Goal: Communication & Community: Answer question/provide support

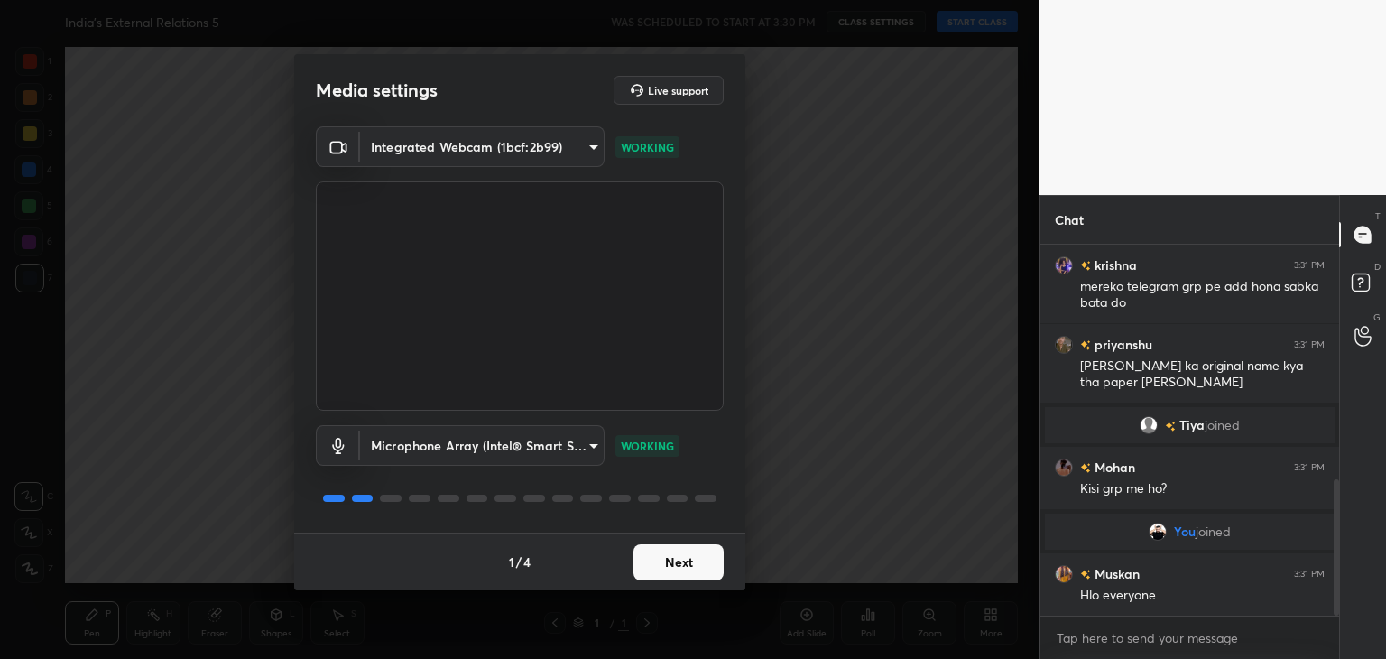
scroll to position [642, 0]
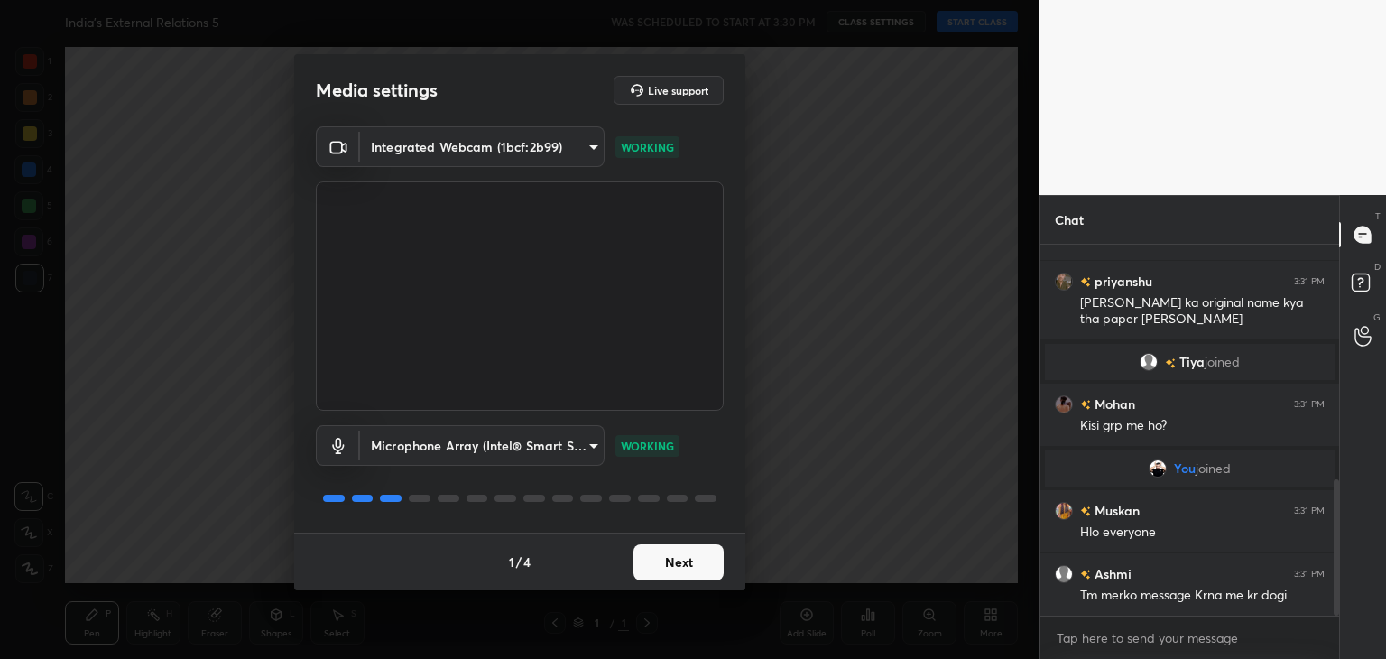
click at [678, 567] on button "Next" at bounding box center [678, 562] width 90 height 36
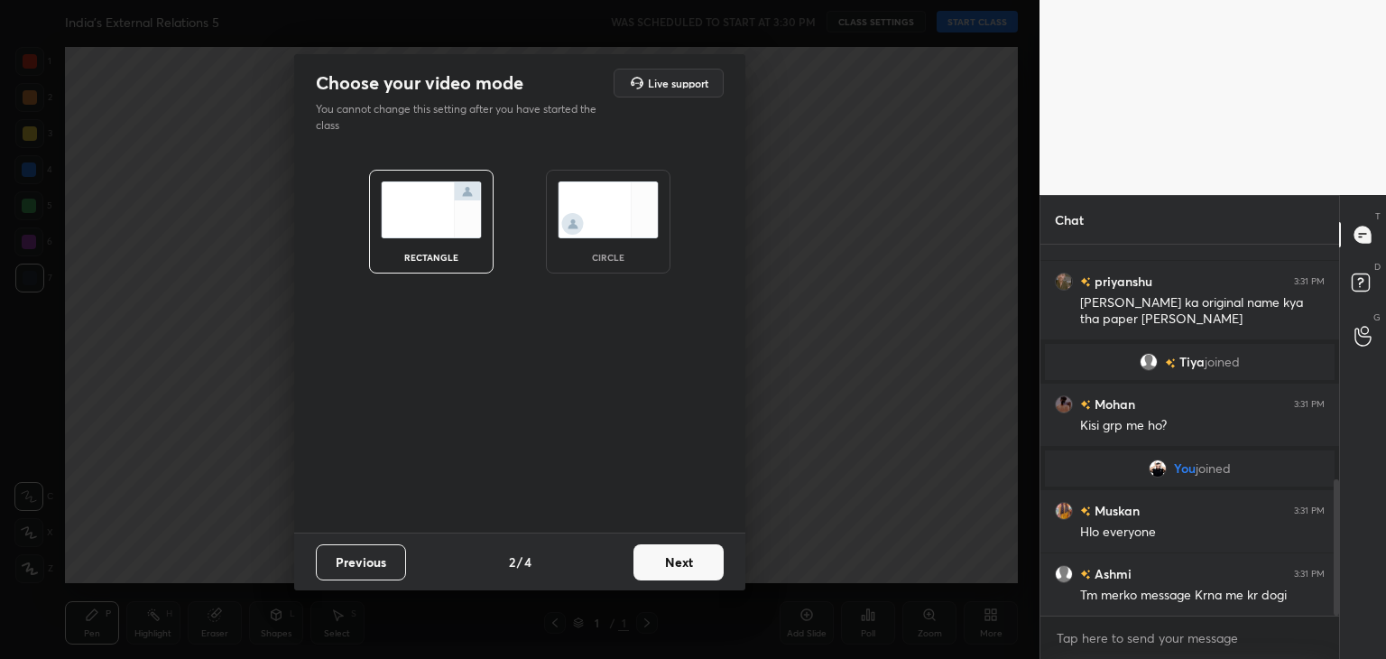
scroll to position [686, 0]
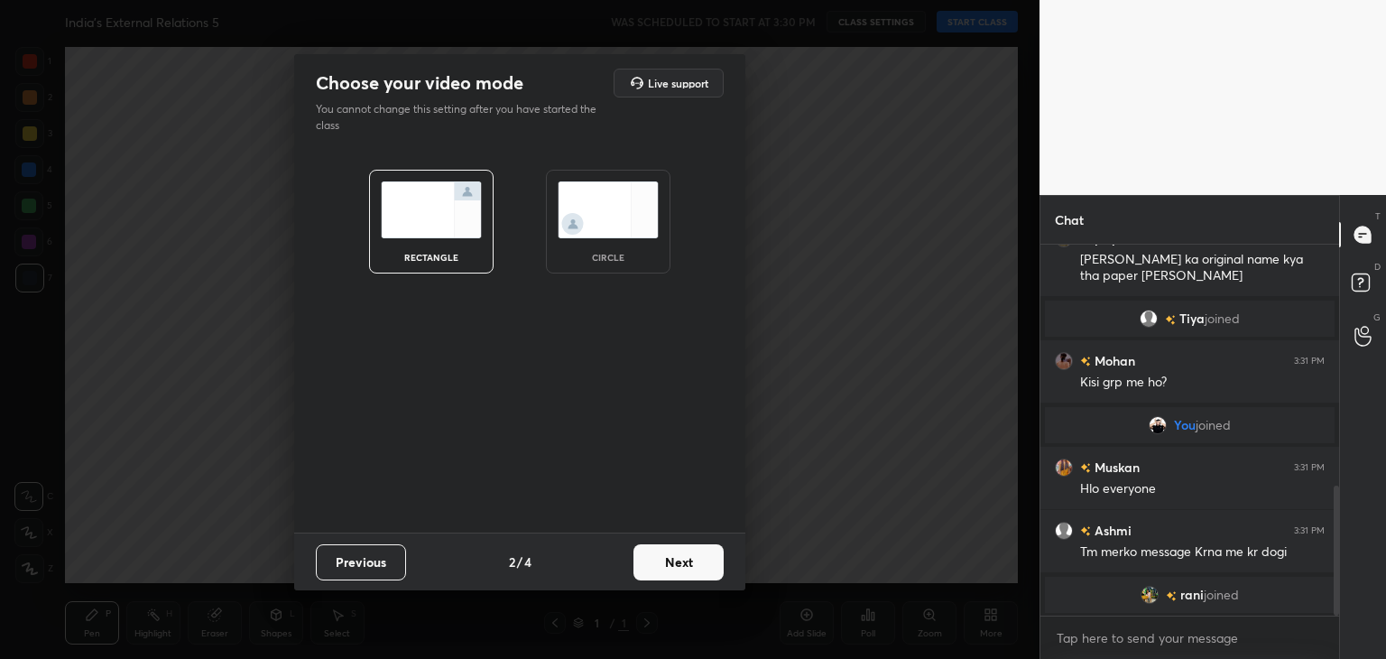
click at [606, 235] on img at bounding box center [608, 209] width 101 height 57
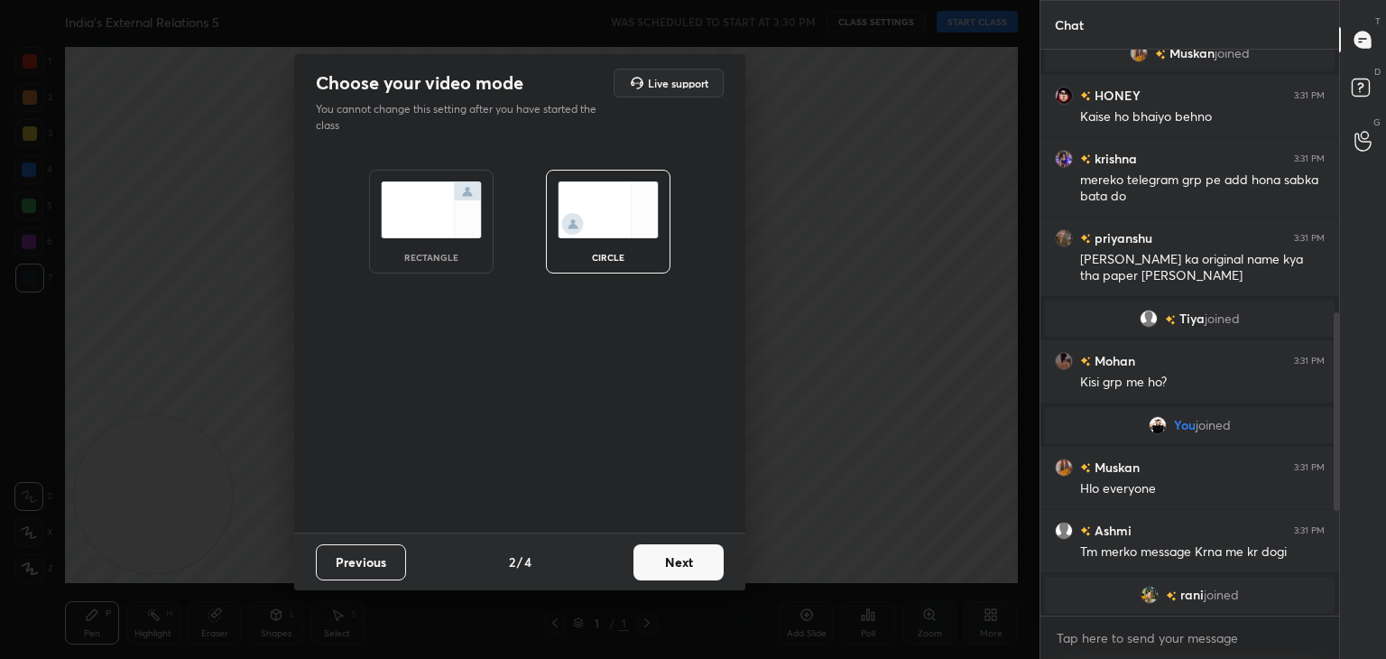
scroll to position [491, 0]
click at [697, 563] on button "Next" at bounding box center [678, 562] width 90 height 36
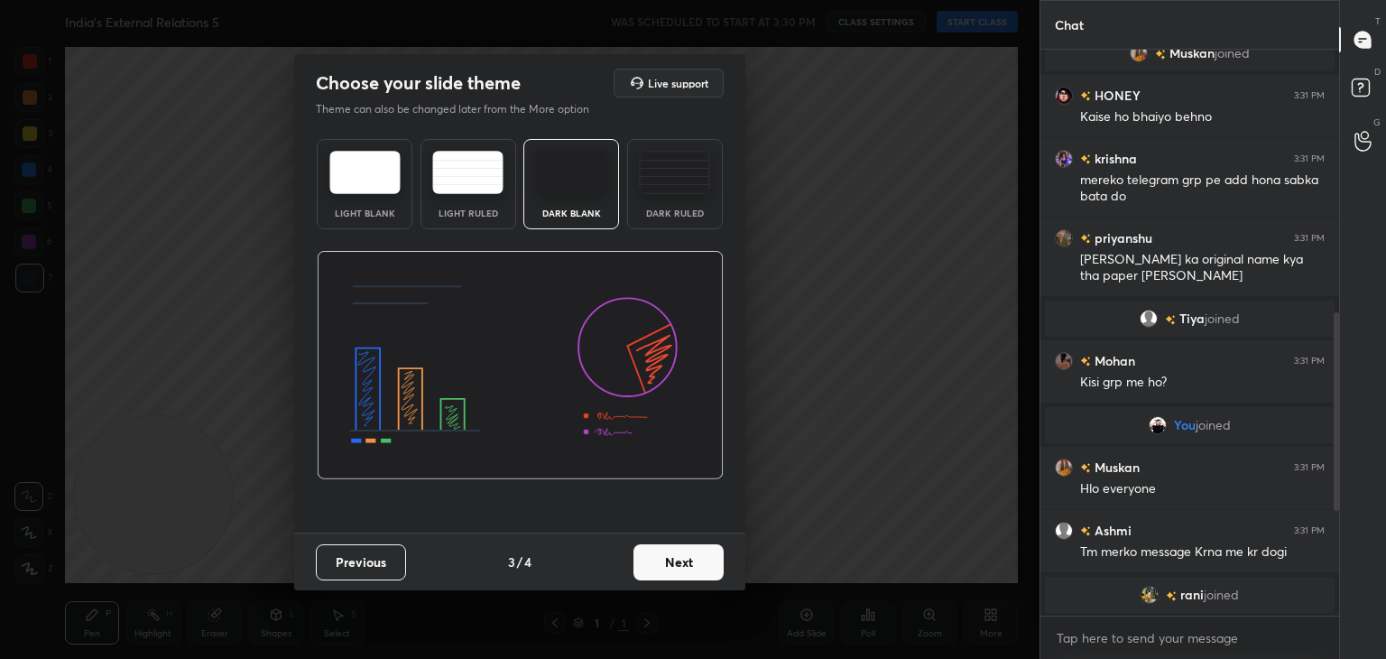
click at [697, 563] on button "Next" at bounding box center [678, 562] width 90 height 36
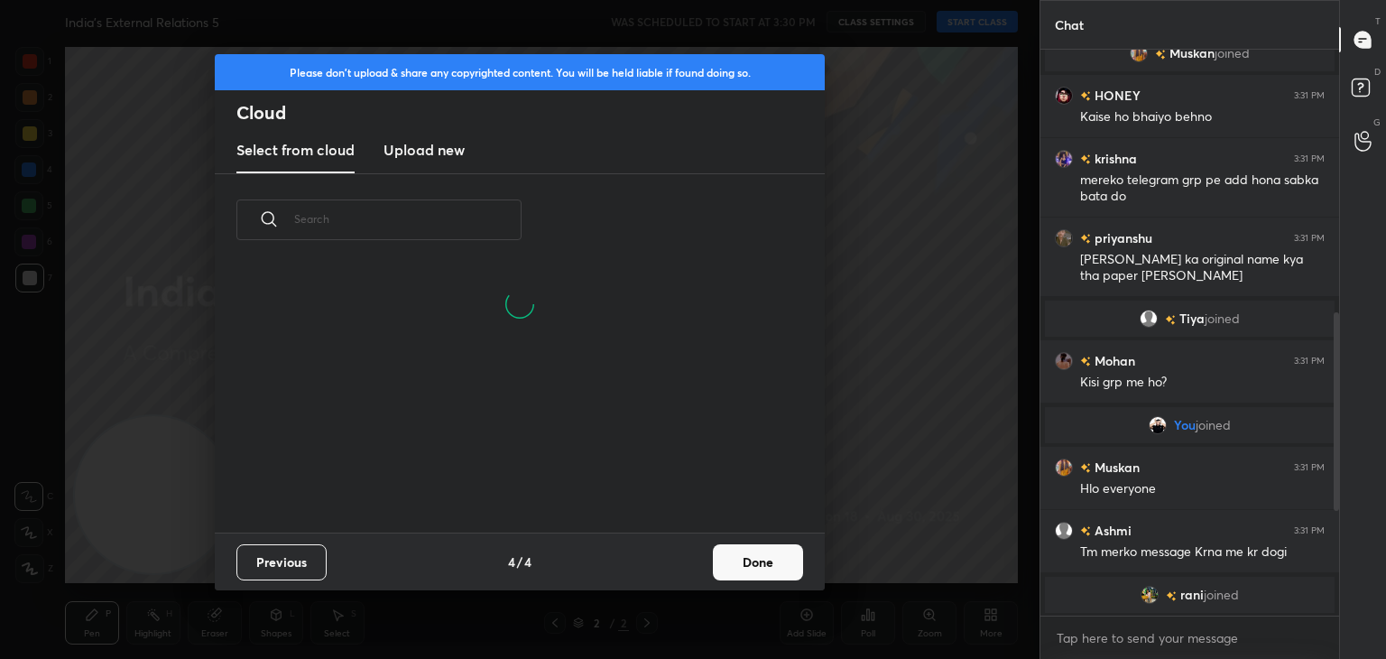
click at [462, 167] on new "Upload new" at bounding box center [423, 150] width 81 height 45
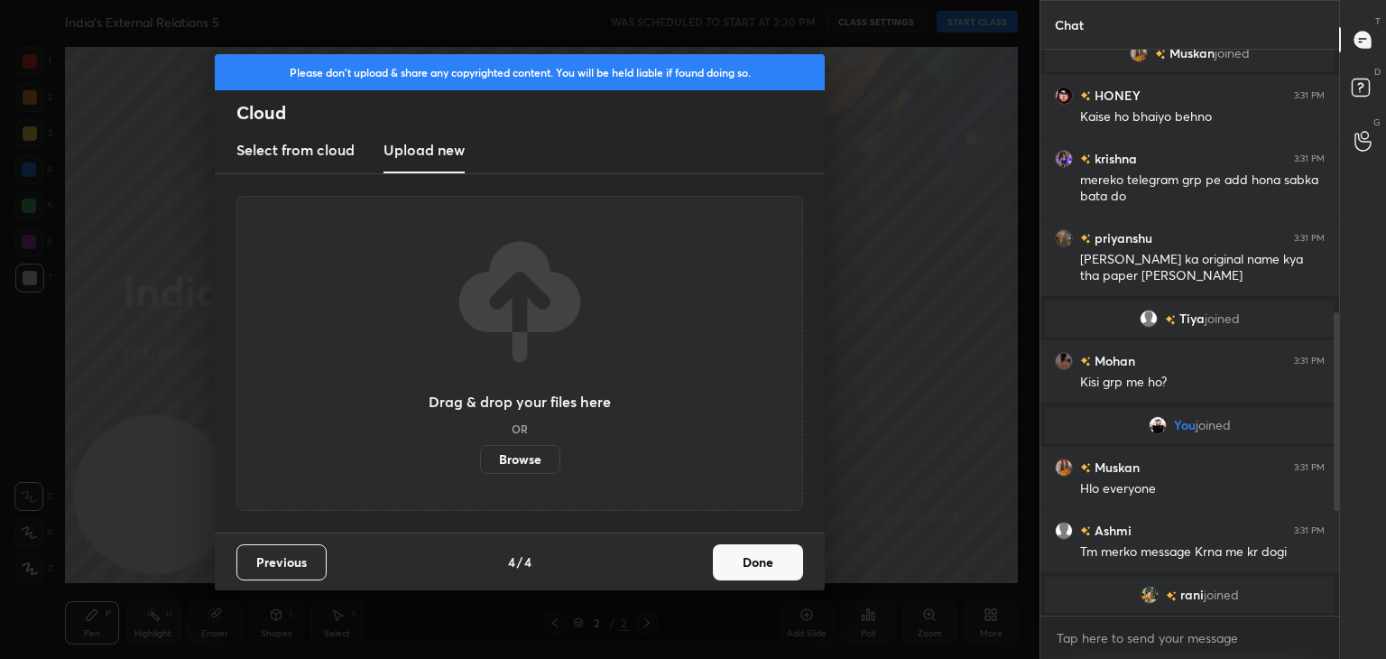
click at [538, 456] on label "Browse" at bounding box center [520, 459] width 80 height 29
click at [480, 456] on input "Browse" at bounding box center [480, 459] width 0 height 29
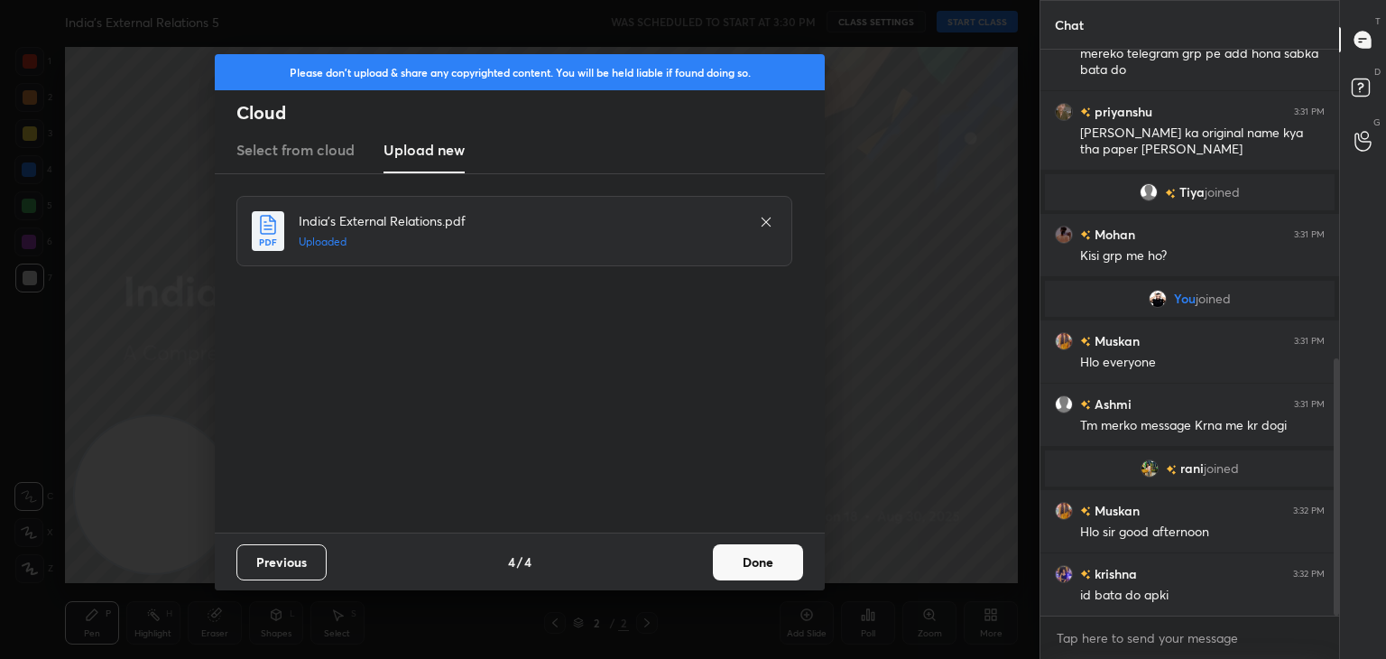
scroll to position [680, 0]
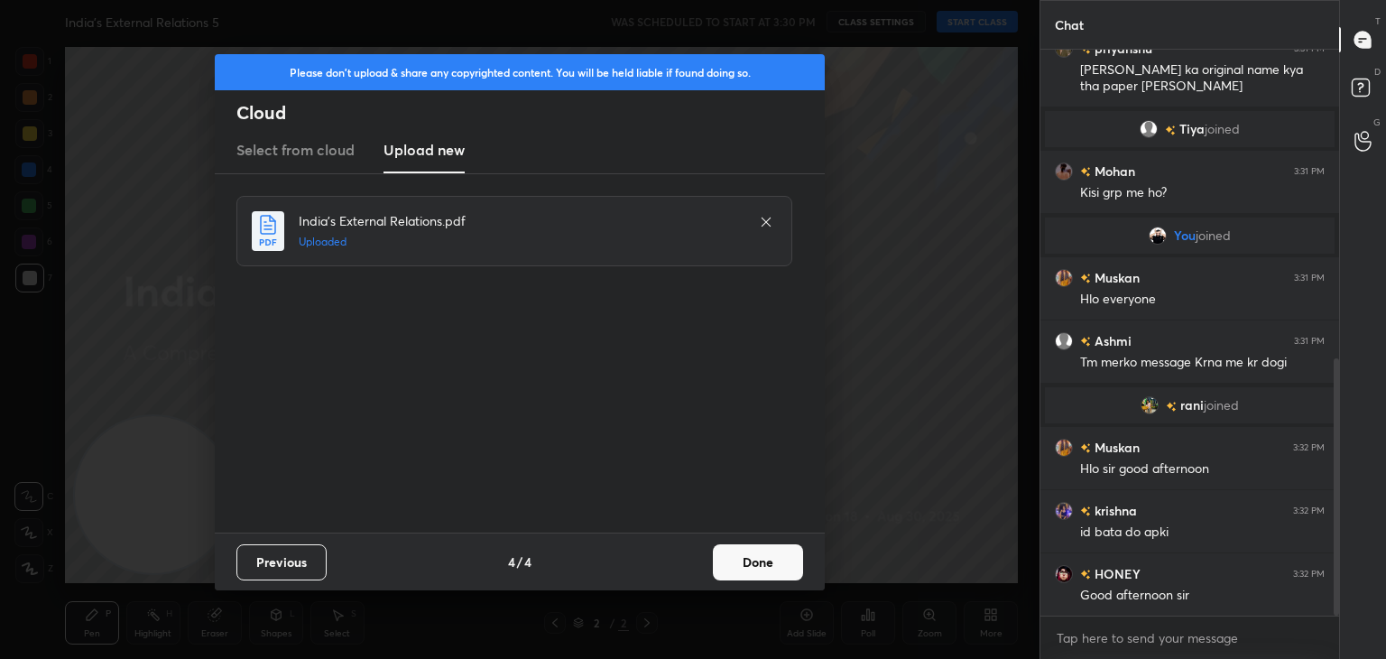
click at [769, 562] on button "Done" at bounding box center [758, 562] width 90 height 36
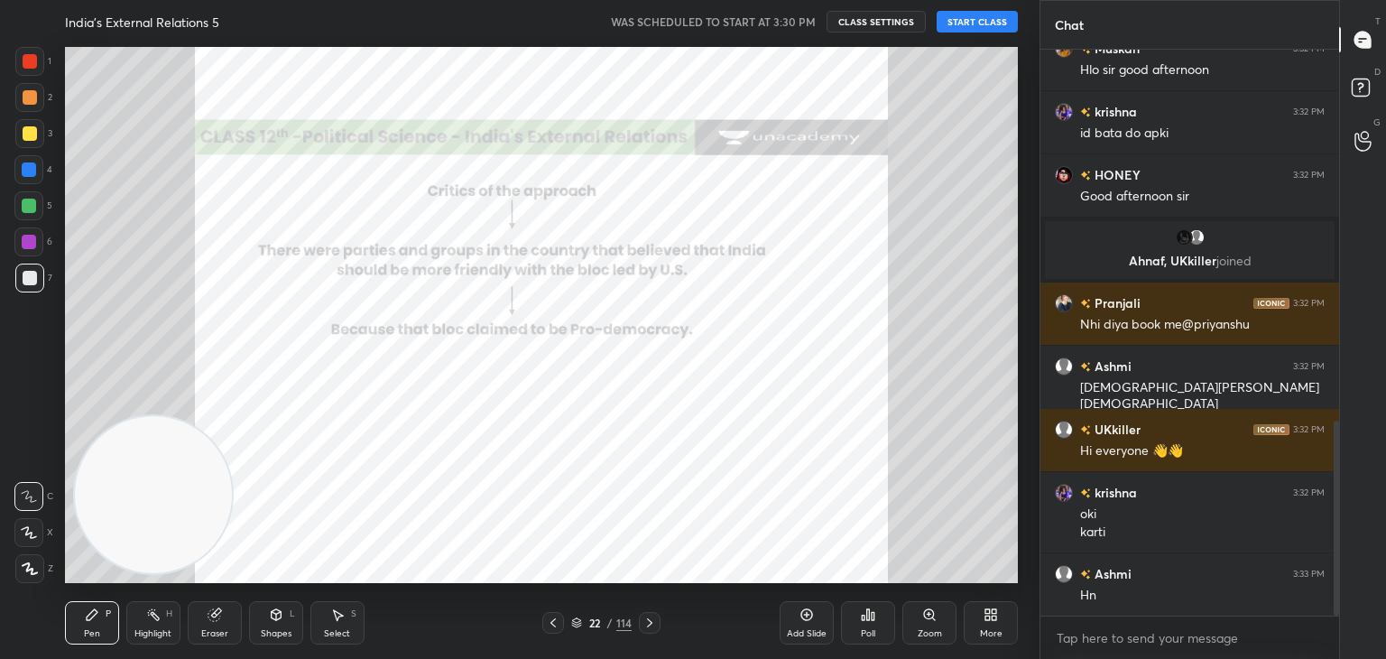
scroll to position [1158, 0]
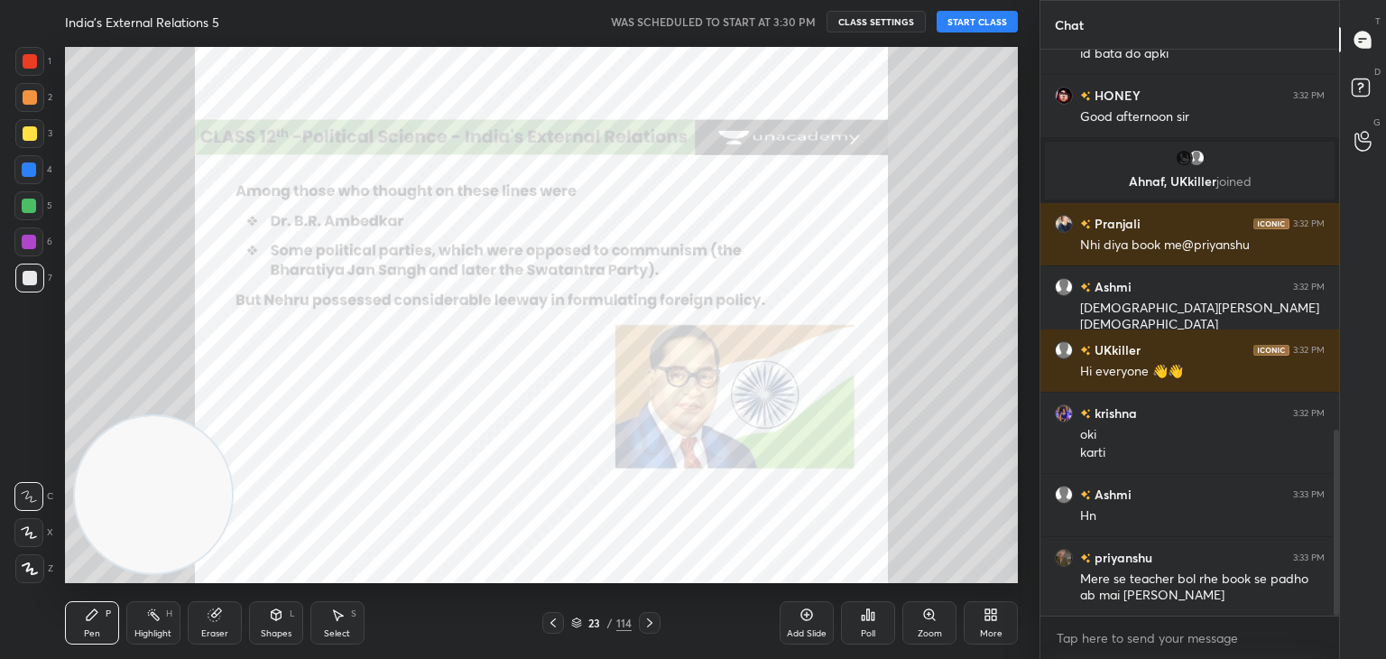
click at [968, 23] on button "START CLASS" at bounding box center [976, 22] width 81 height 22
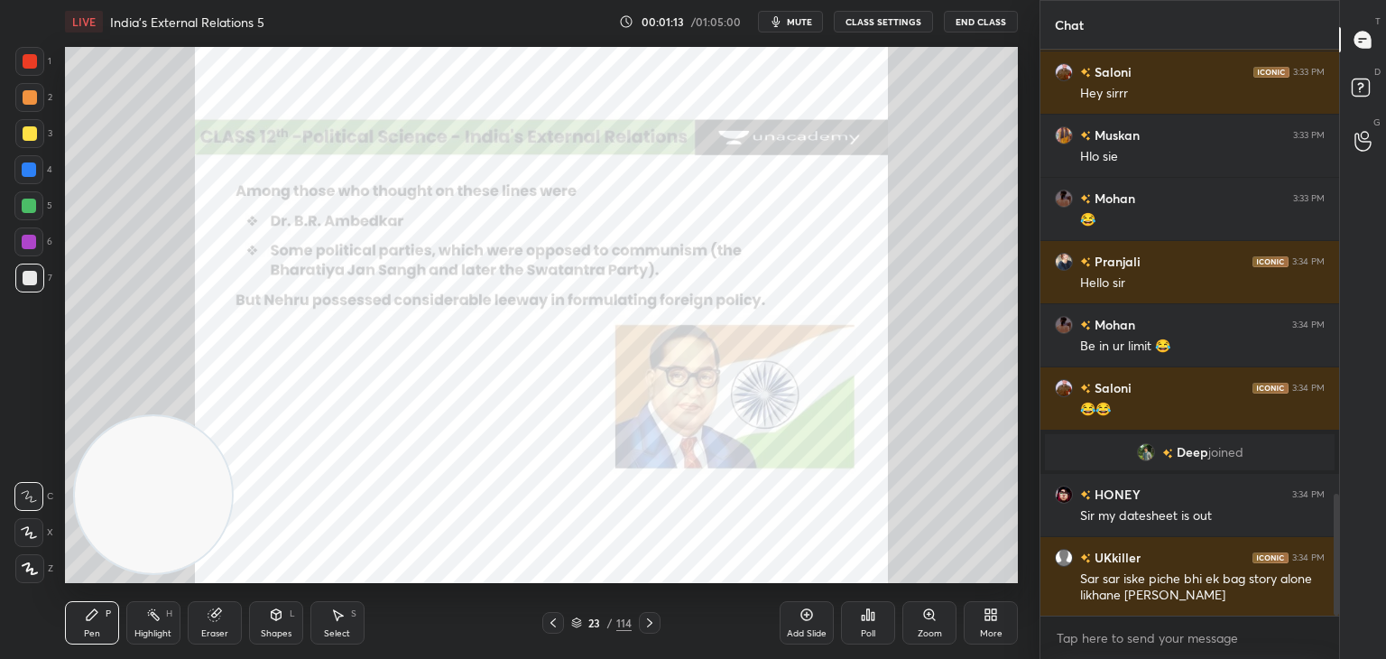
scroll to position [2136, 0]
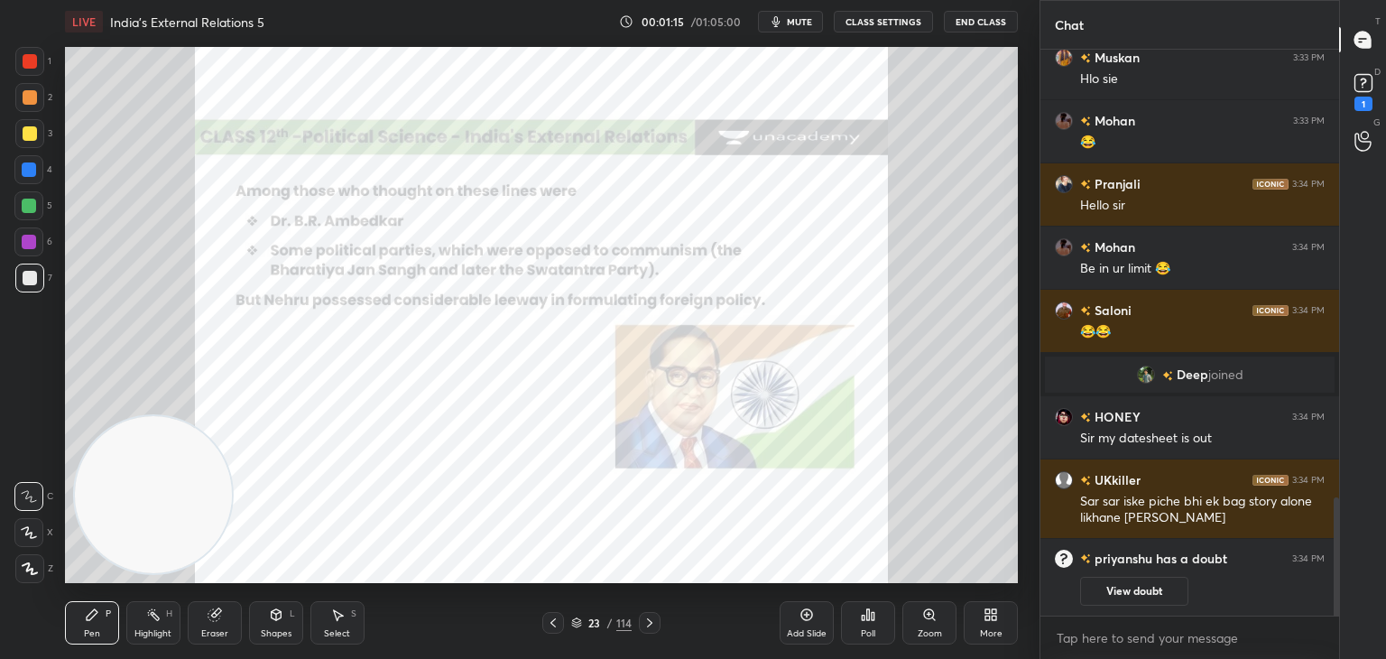
click at [1129, 590] on button "View doubt" at bounding box center [1134, 590] width 108 height 29
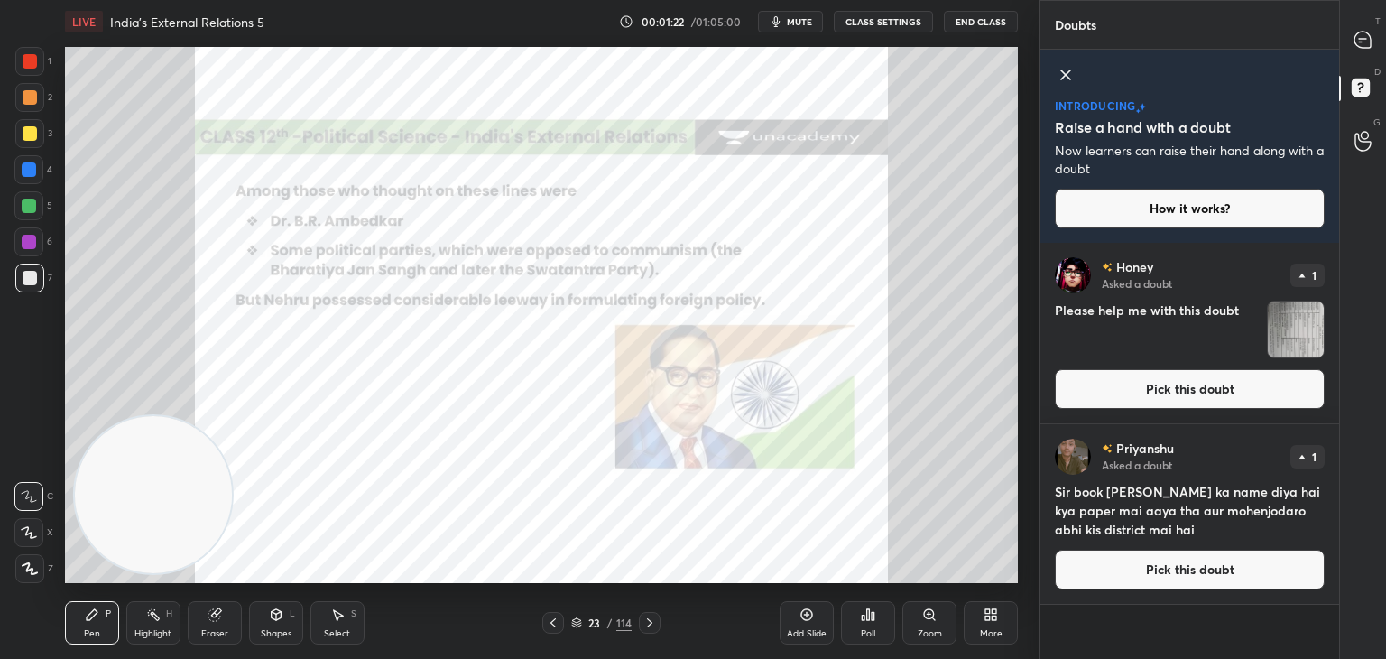
click at [1174, 571] on button "Pick this doubt" at bounding box center [1190, 569] width 270 height 40
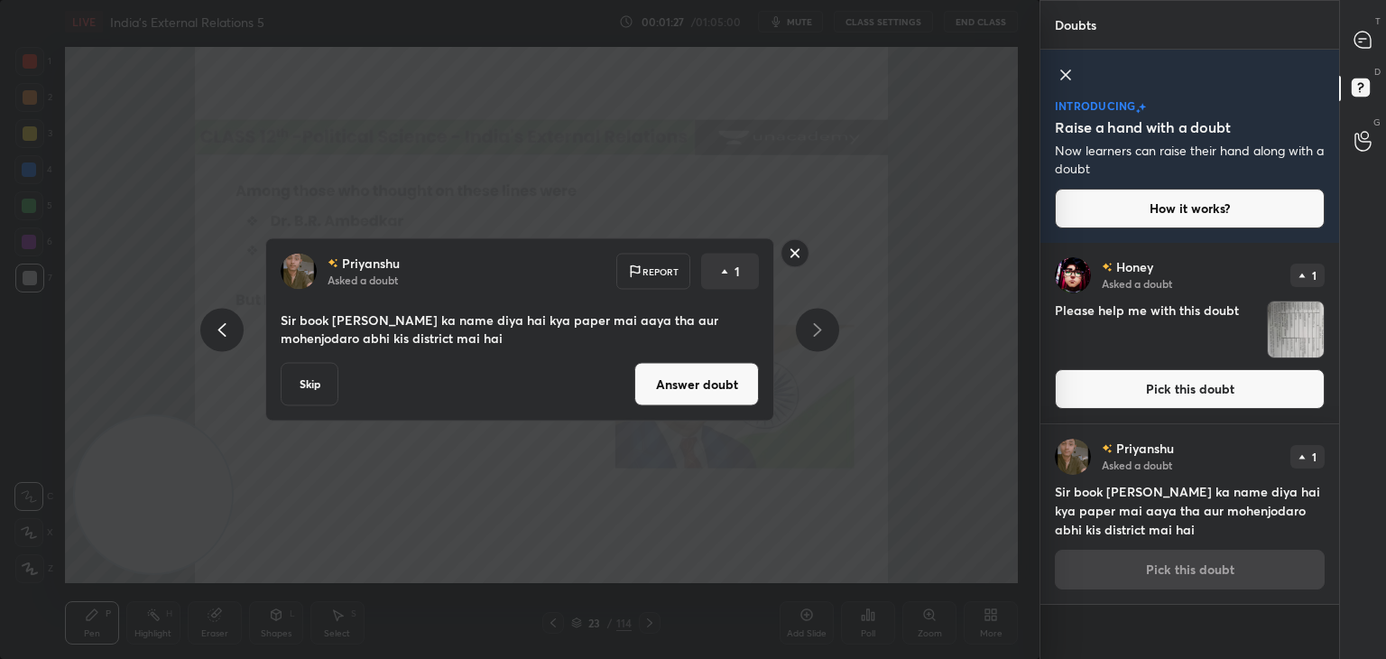
click at [729, 390] on button "Answer doubt" at bounding box center [696, 384] width 124 height 43
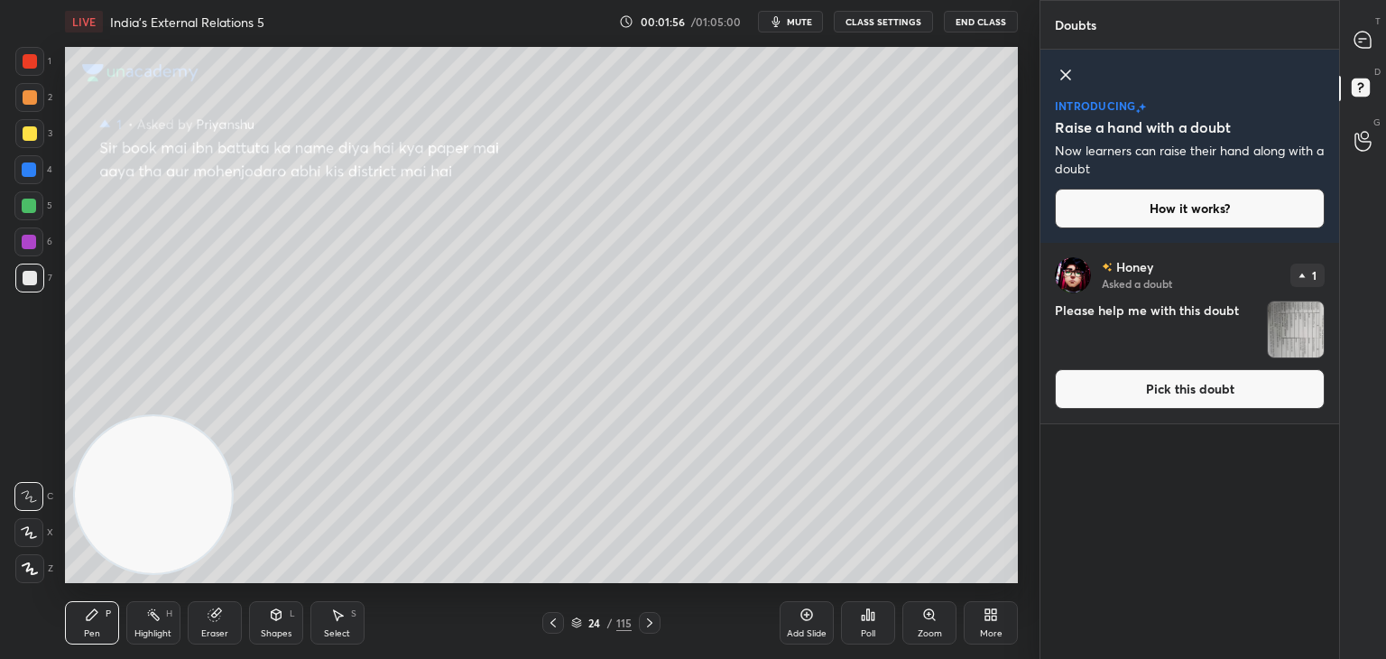
click at [1184, 390] on button "Pick this doubt" at bounding box center [1190, 389] width 270 height 40
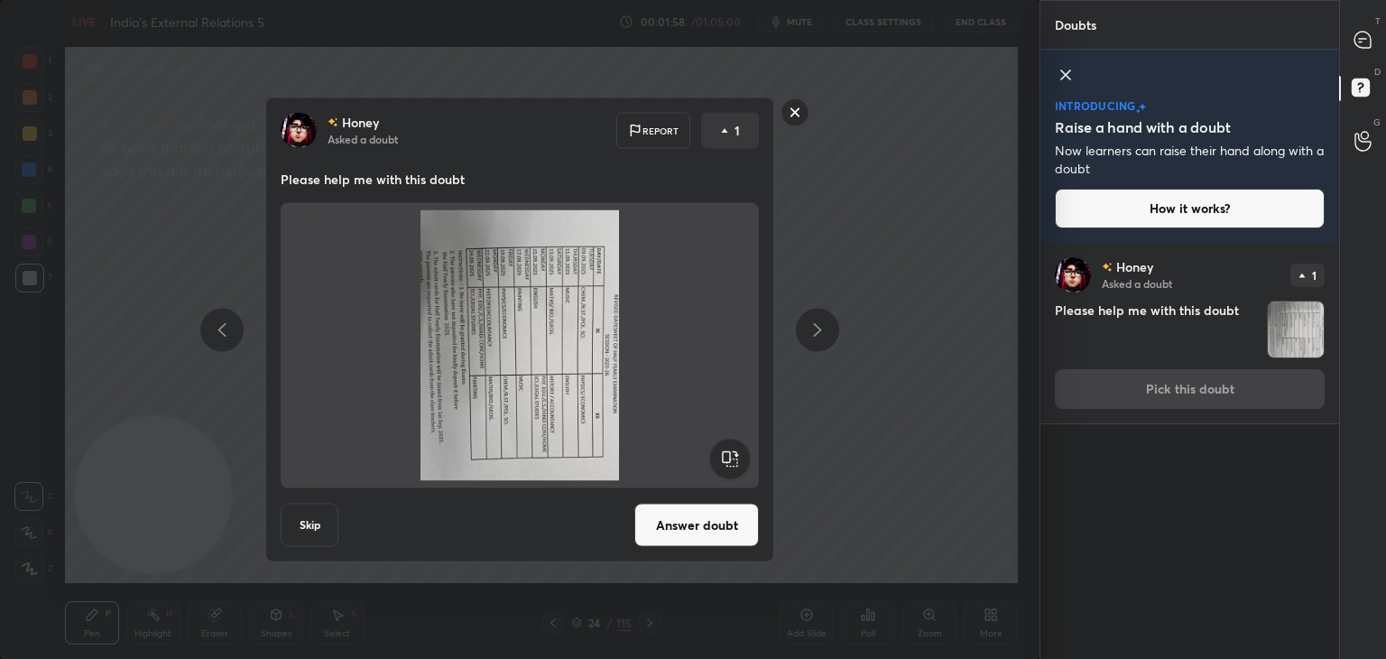
click at [718, 532] on button "Answer doubt" at bounding box center [696, 524] width 124 height 43
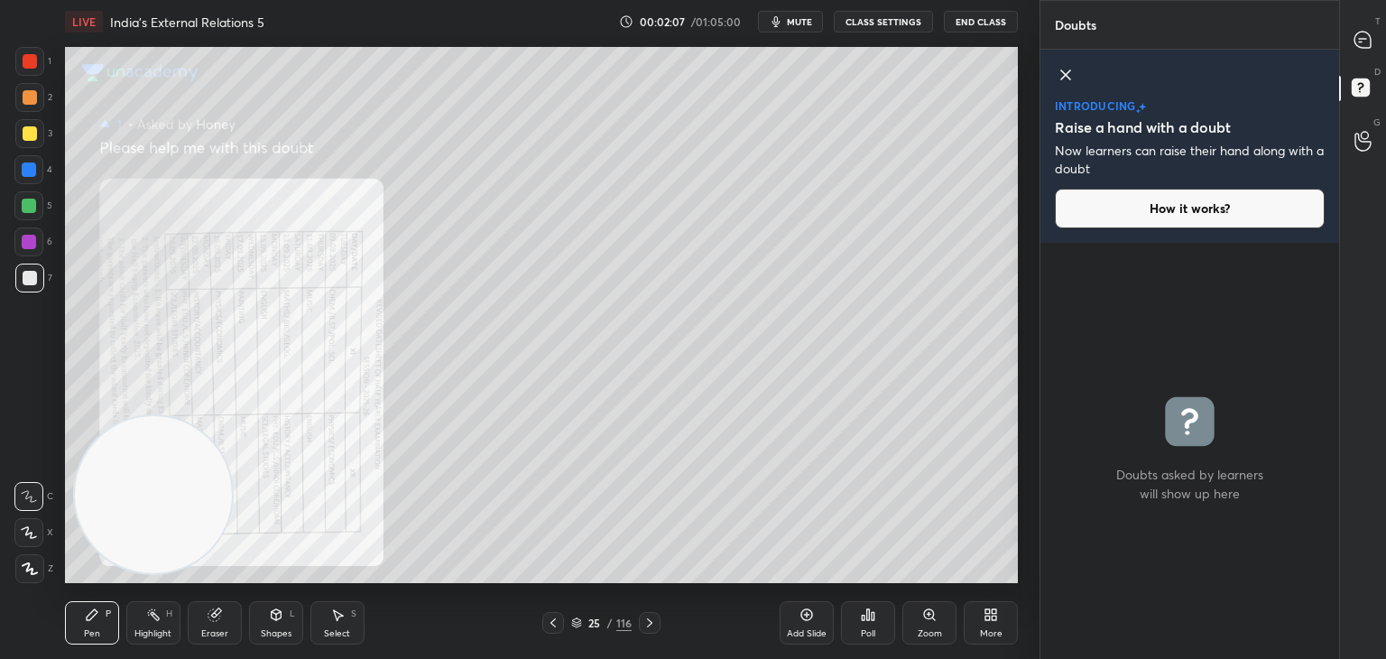
click at [1065, 74] on icon at bounding box center [1065, 74] width 9 height 9
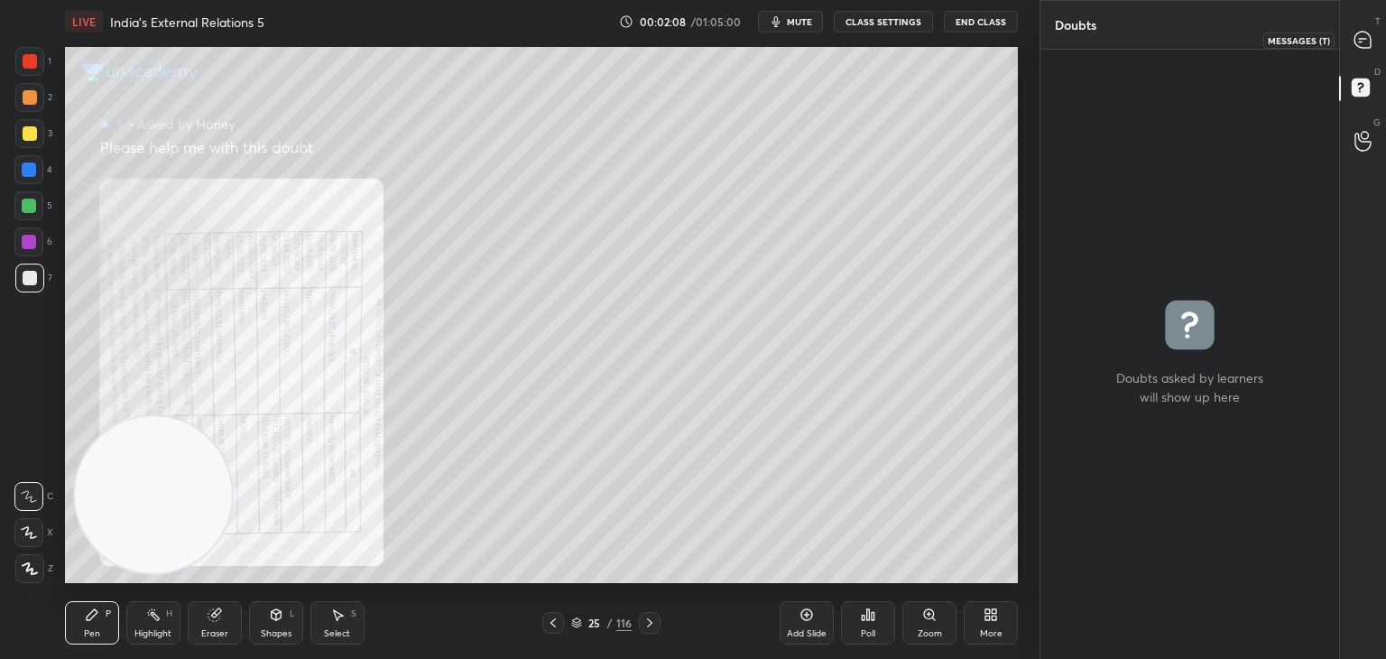
click at [1355, 44] on icon at bounding box center [1362, 40] width 16 height 16
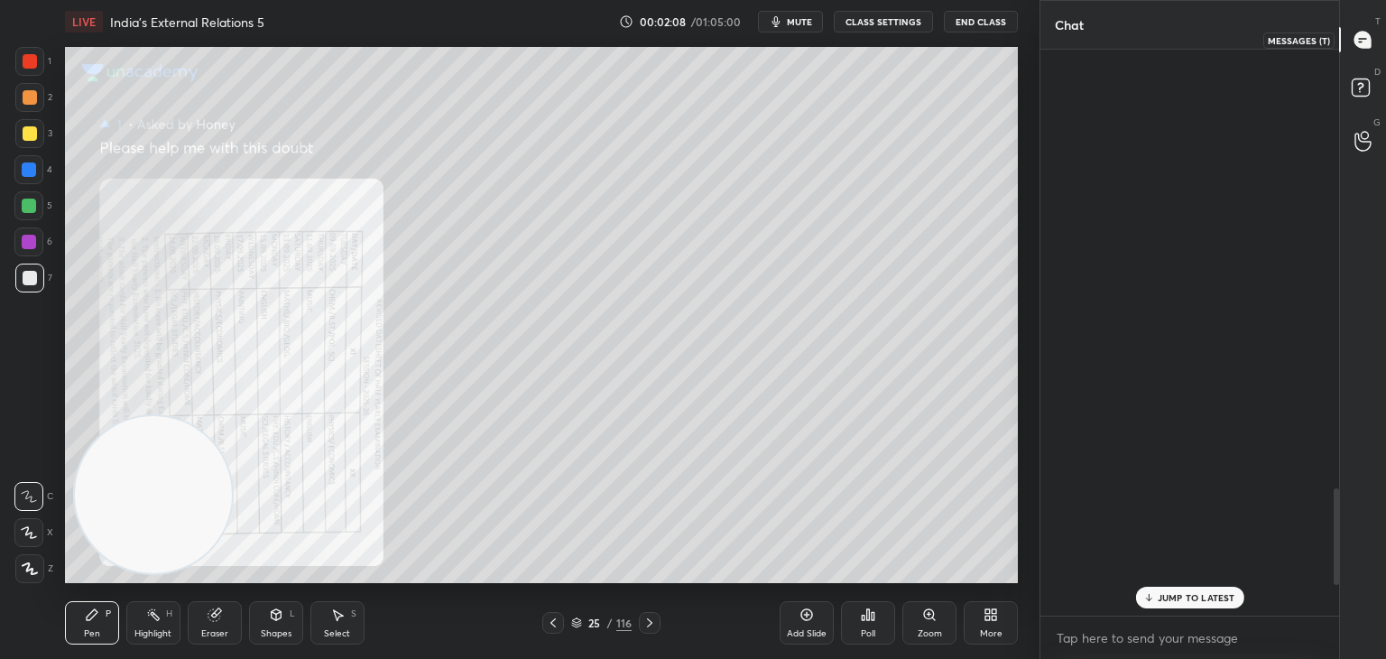
scroll to position [560, 293]
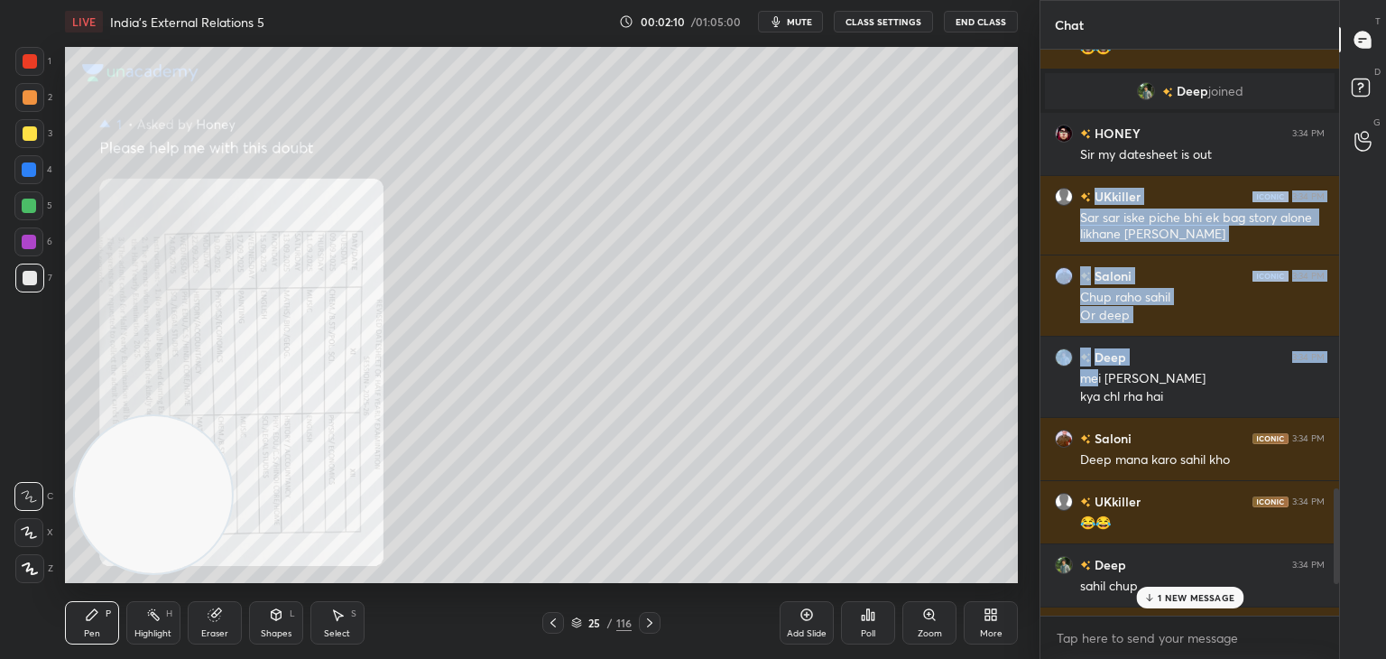
drag, startPoint x: 1102, startPoint y: 371, endPoint x: 1122, endPoint y: 47, distance: 324.5
click at [1122, 47] on div "Chat Mohan 3:34 PM Be in ur limit 😂 Saloni 3:34 PM 😂😂 Deep joined HONEY 3:34 PM…" at bounding box center [1189, 329] width 300 height 659
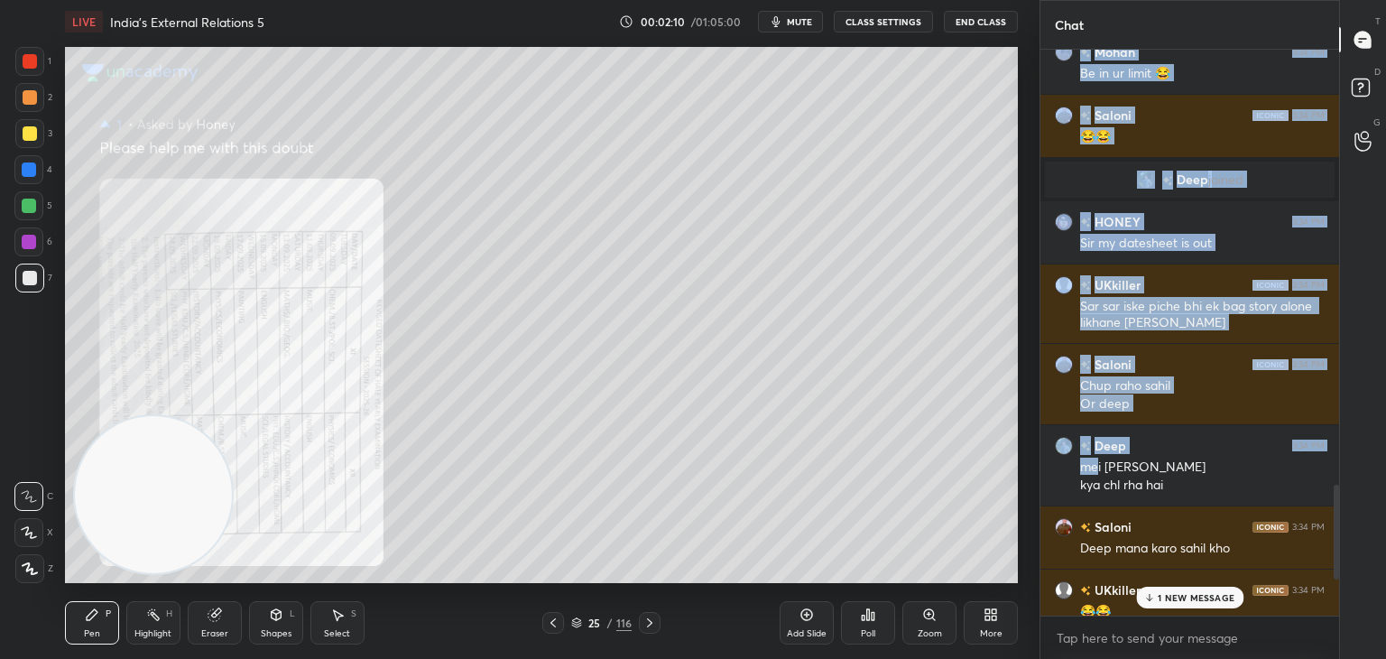
scroll to position [2555, 0]
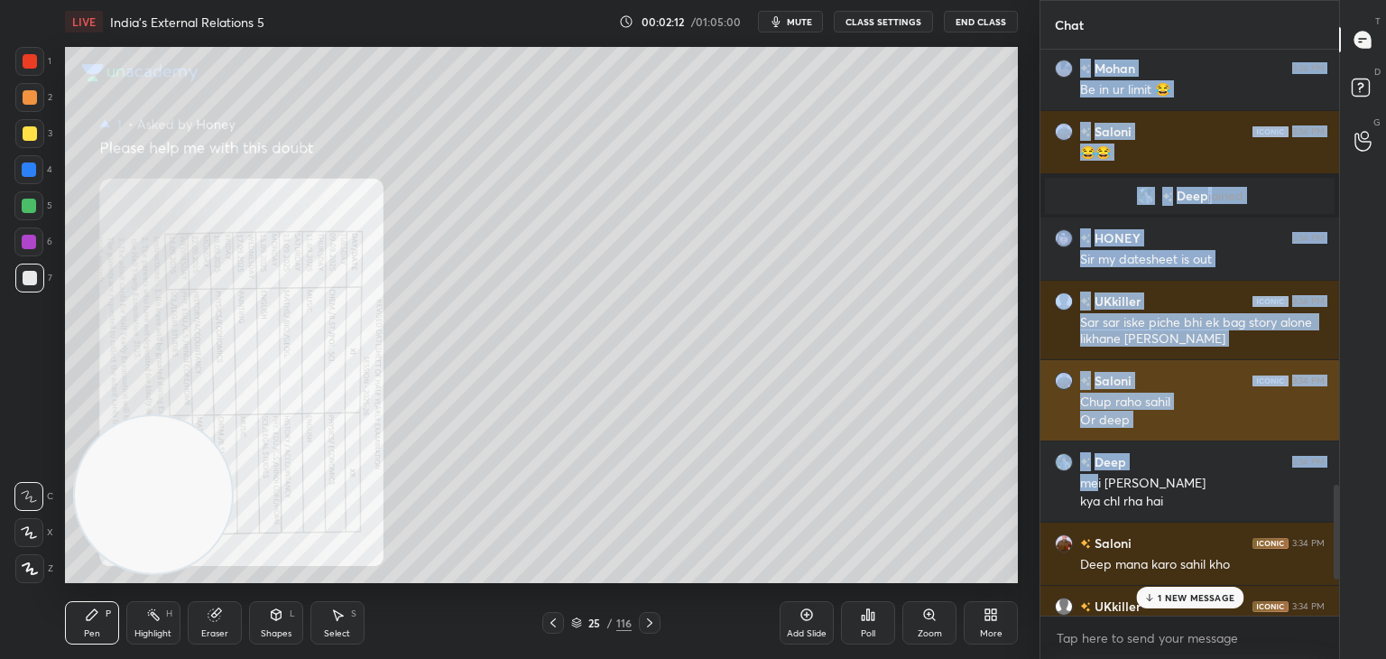
click at [1187, 376] on div "Saloni 3:34 PM" at bounding box center [1190, 380] width 270 height 19
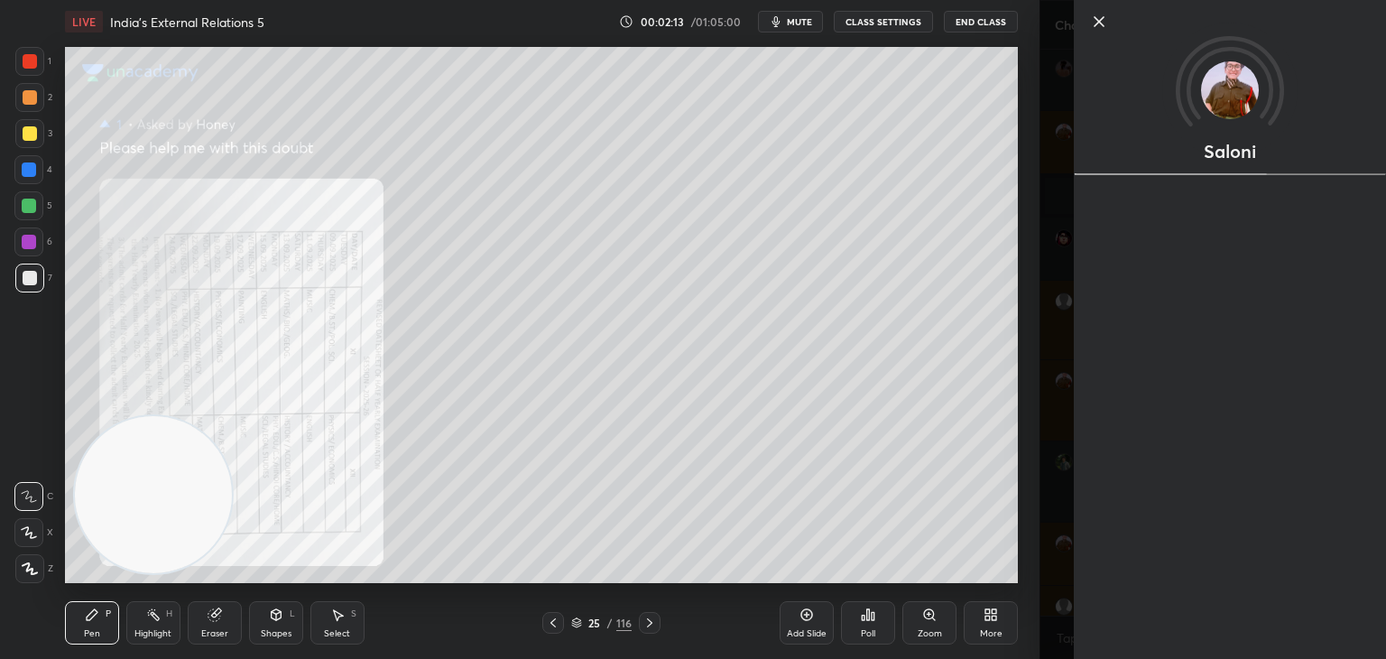
click at [1104, 22] on icon at bounding box center [1099, 22] width 22 height 22
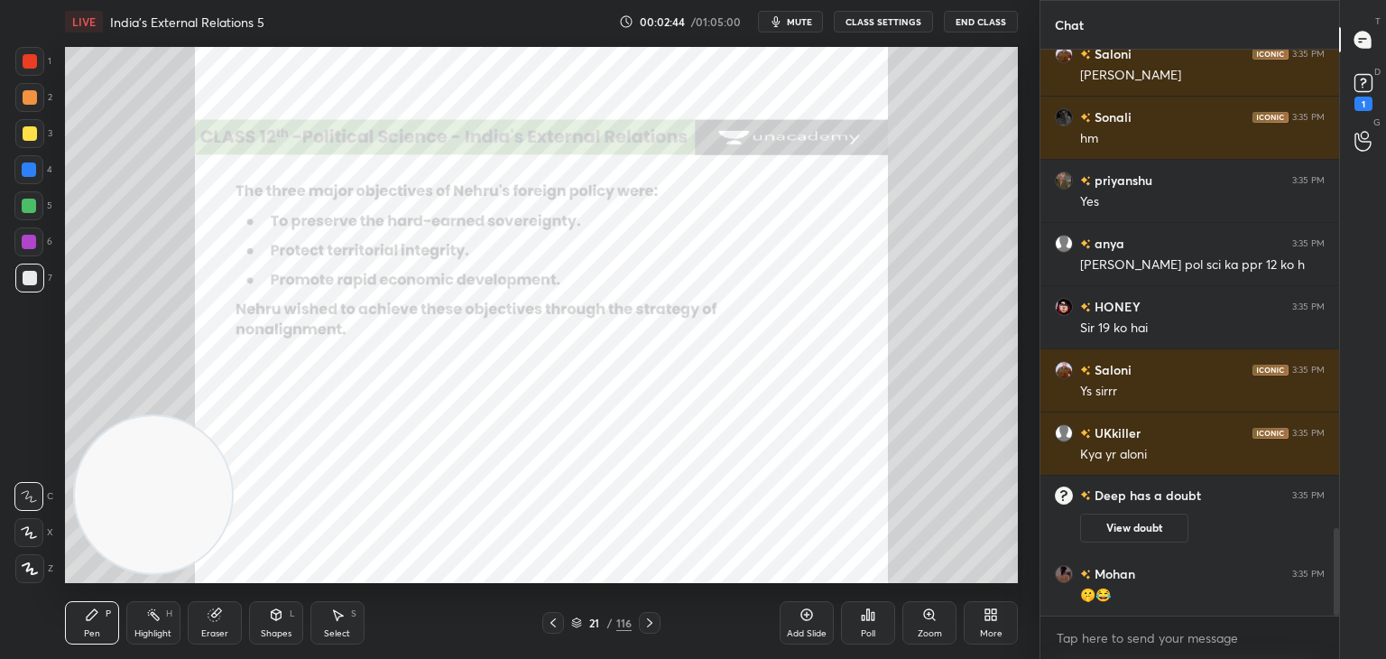
scroll to position [3098, 0]
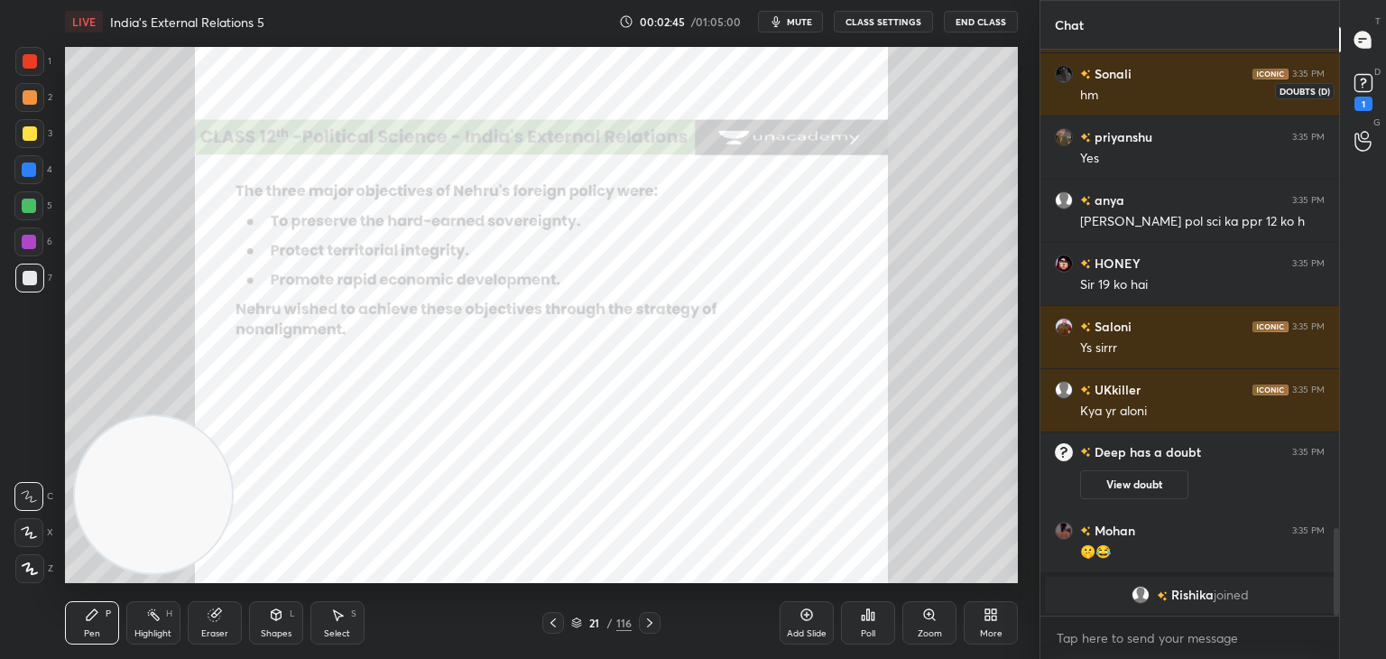
click at [1367, 89] on rect at bounding box center [1362, 83] width 17 height 17
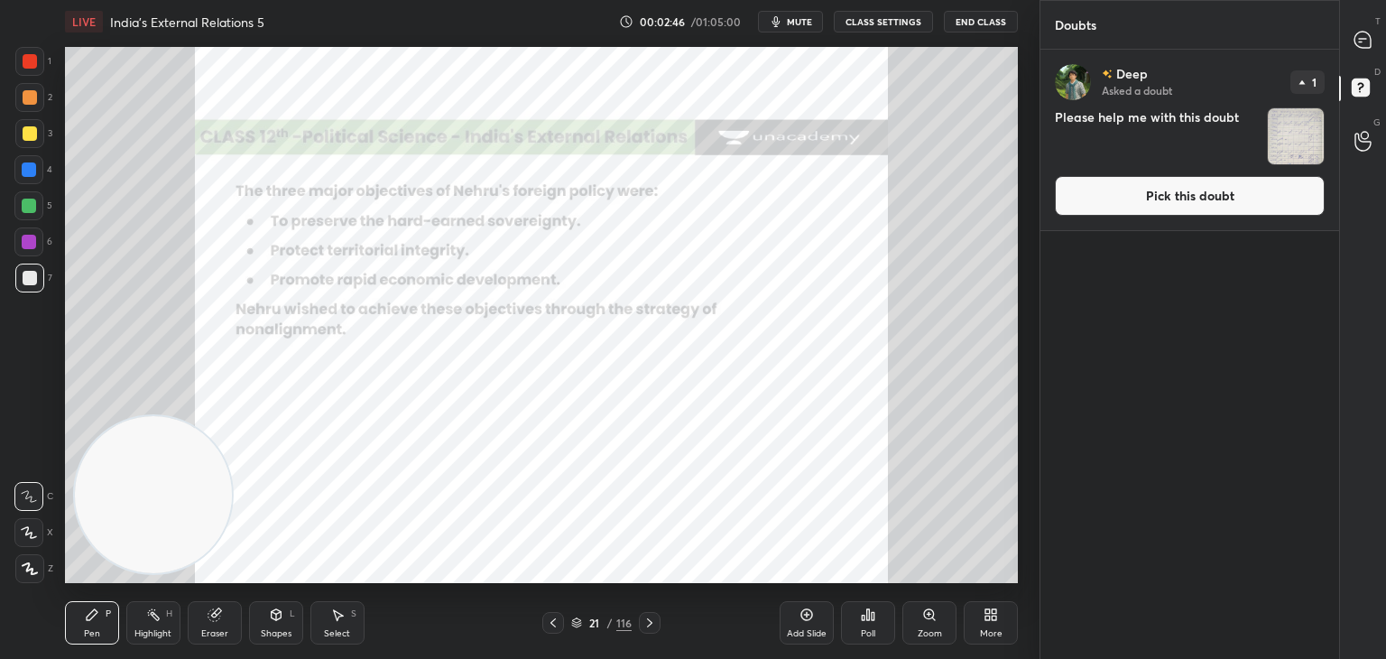
click at [1224, 197] on button "Pick this doubt" at bounding box center [1190, 196] width 270 height 40
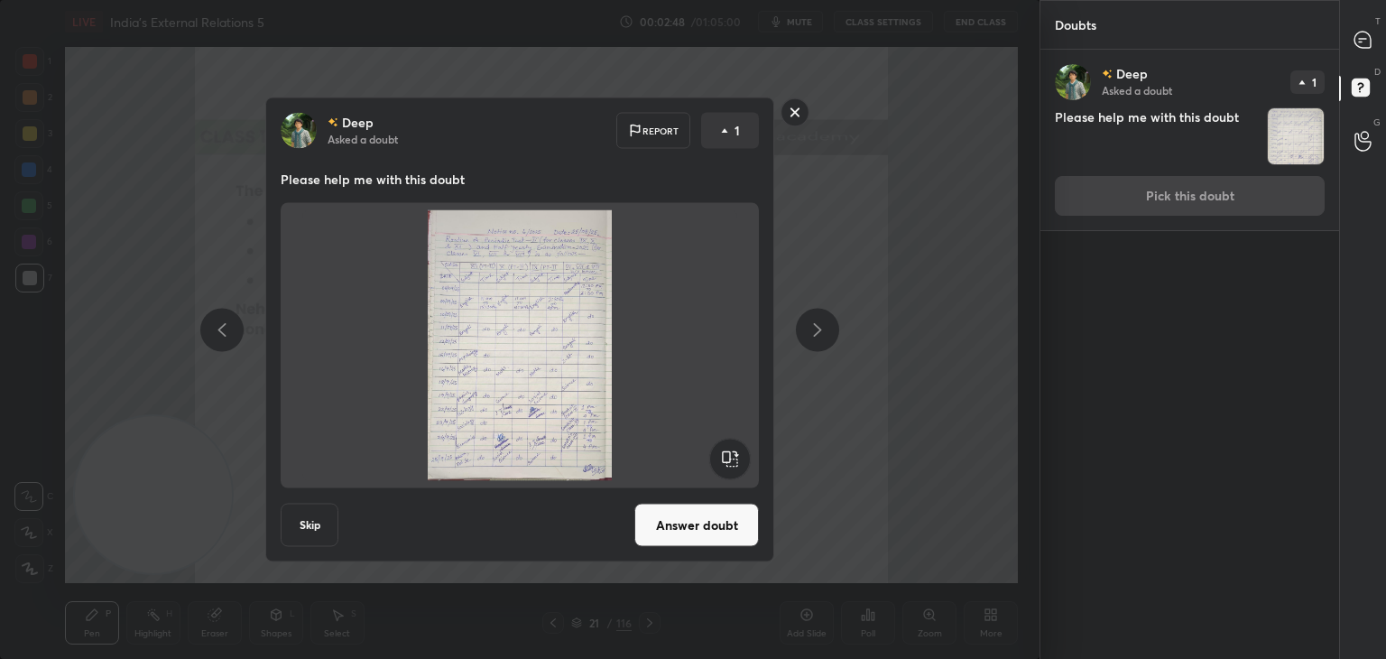
click at [726, 527] on button "Answer doubt" at bounding box center [696, 524] width 124 height 43
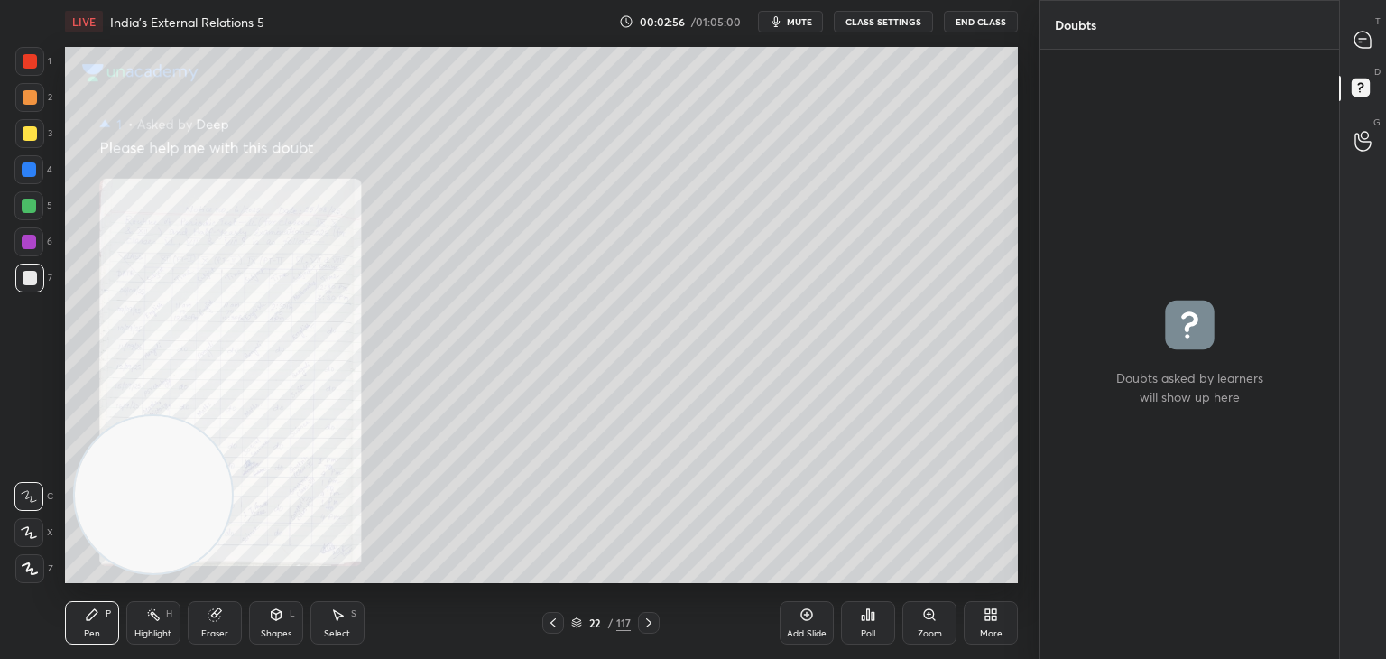
drag, startPoint x: 187, startPoint y: 477, endPoint x: 740, endPoint y: 324, distance: 573.9
click at [232, 416] on video at bounding box center [153, 494] width 157 height 157
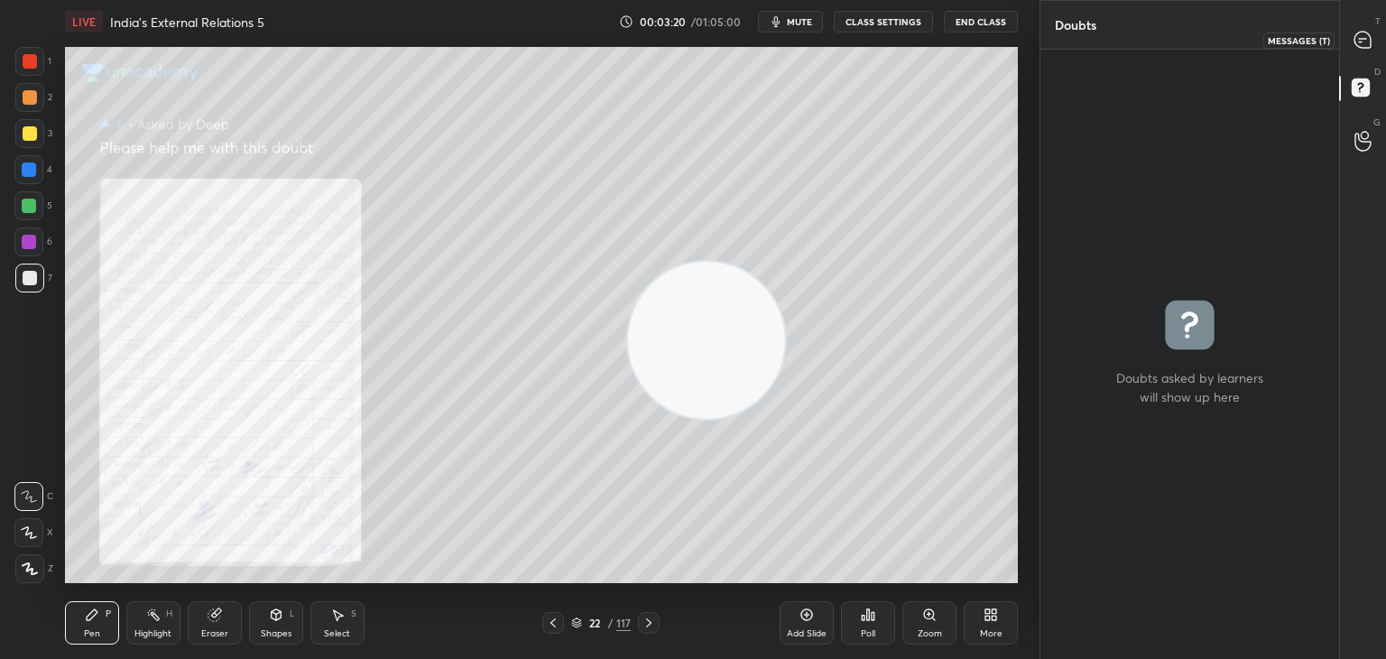
click at [1371, 44] on icon at bounding box center [1362, 40] width 19 height 19
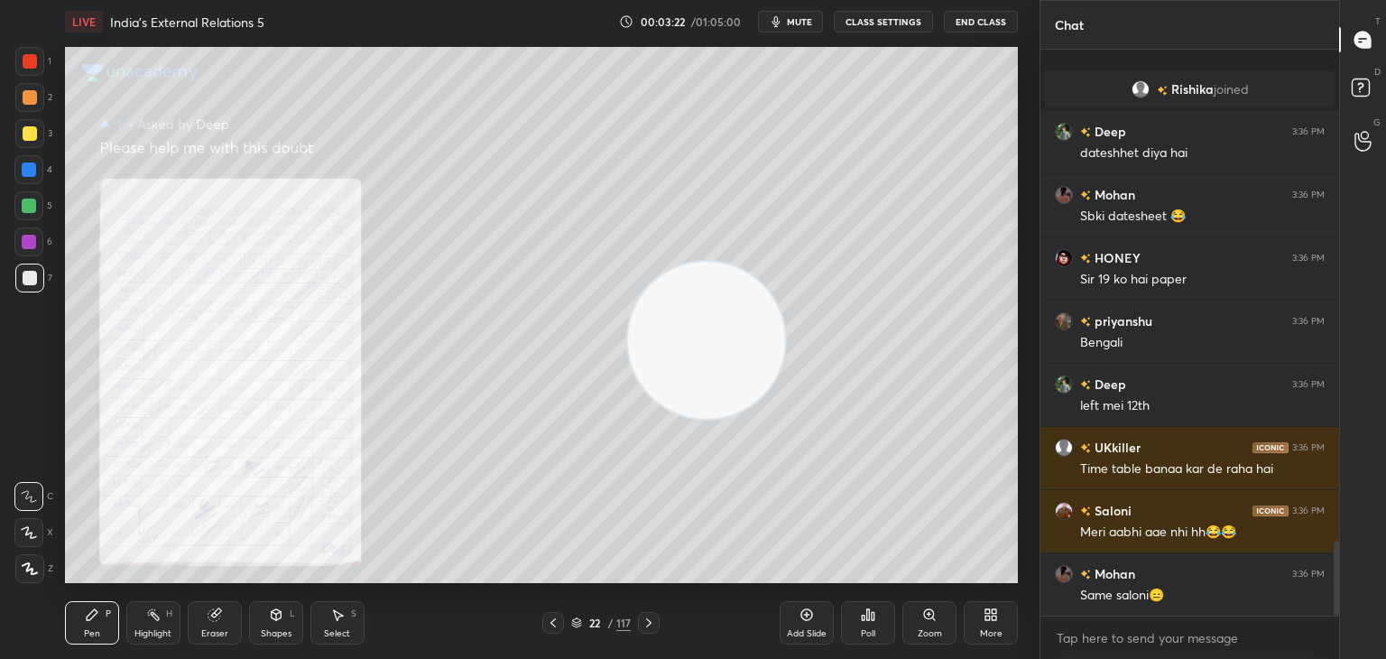
scroll to position [3721, 0]
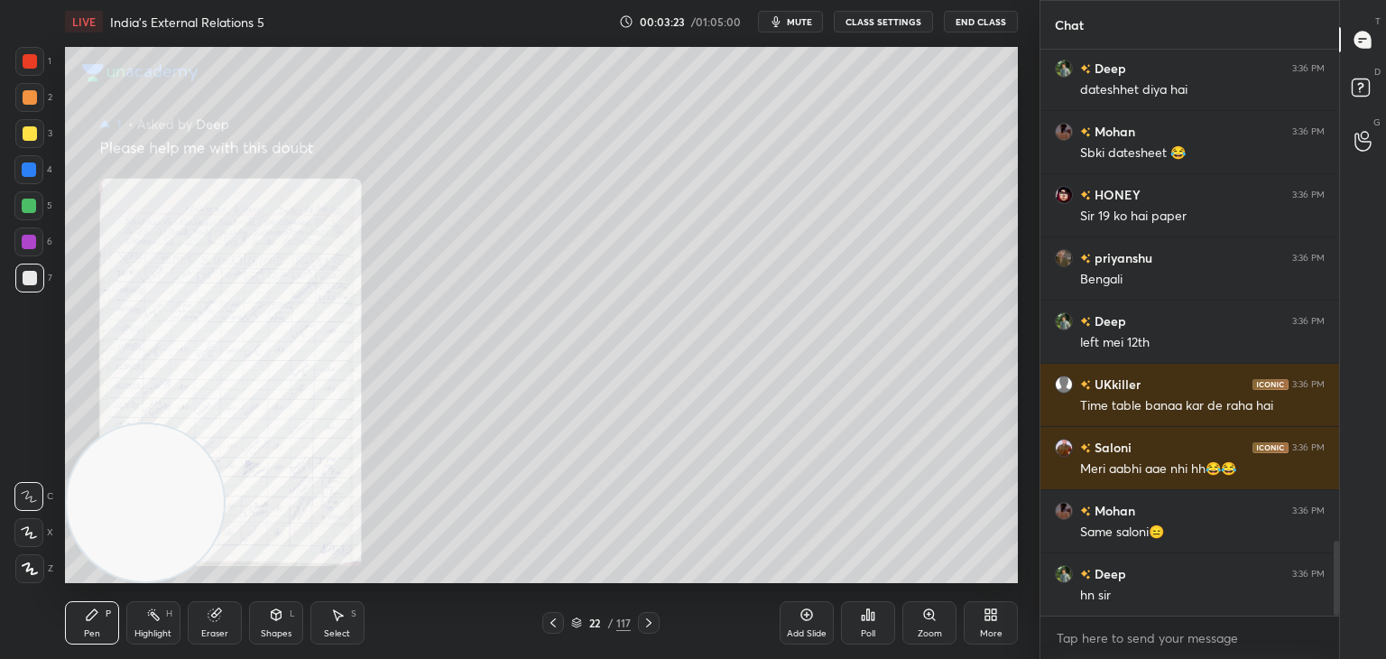
drag, startPoint x: 742, startPoint y: 281, endPoint x: 108, endPoint y: 571, distance: 697.2
click at [108, 571] on video at bounding box center [145, 502] width 157 height 157
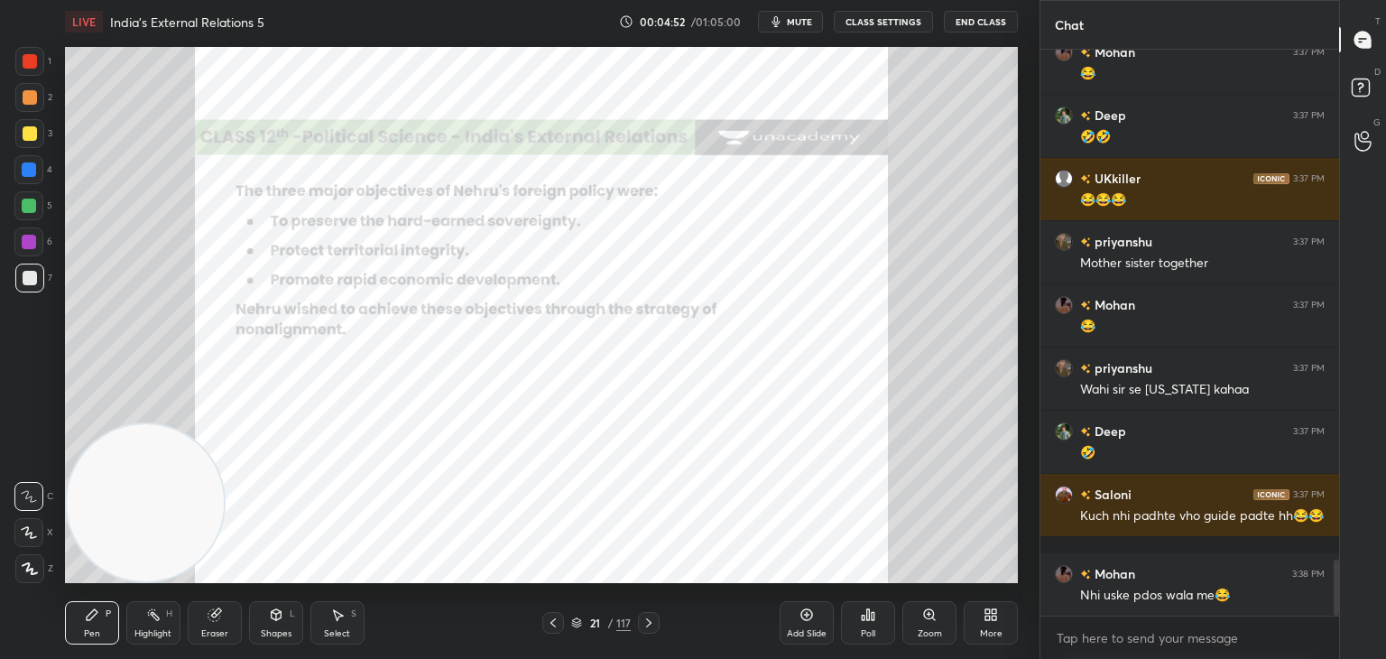
scroll to position [5240, 0]
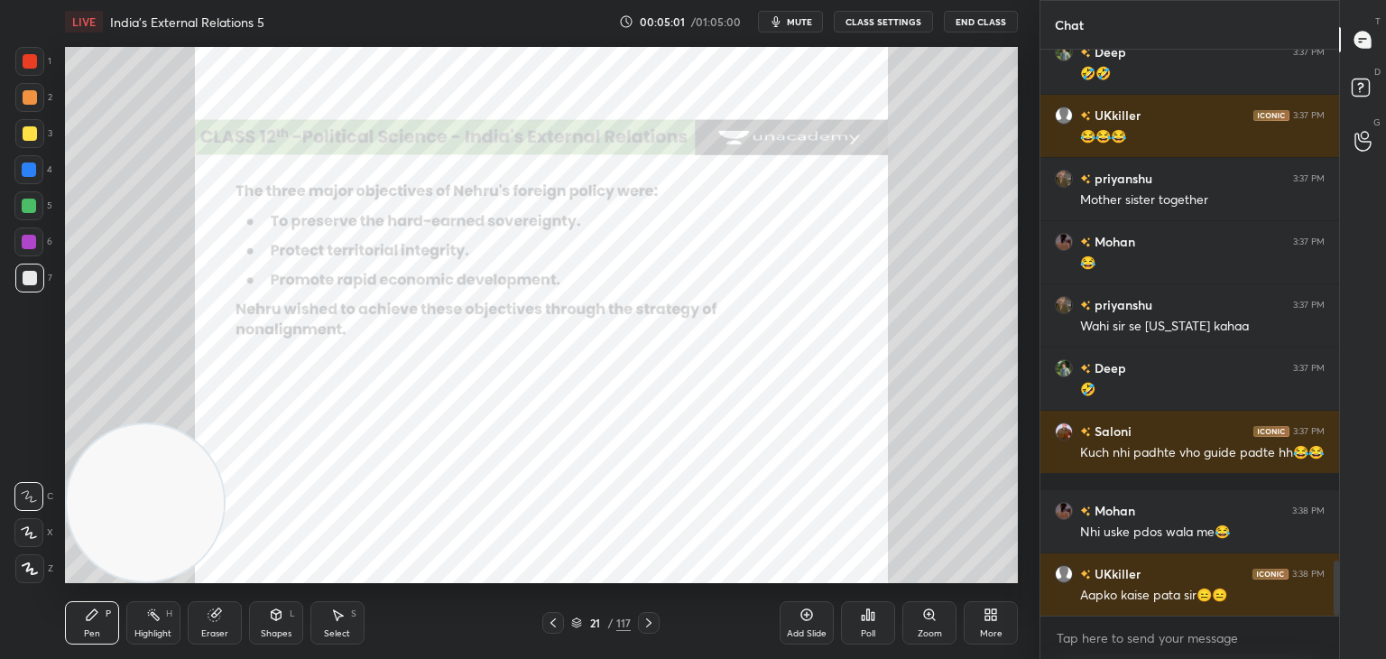
click at [27, 63] on div at bounding box center [30, 61] width 14 height 14
click at [24, 572] on icon at bounding box center [30, 568] width 16 height 13
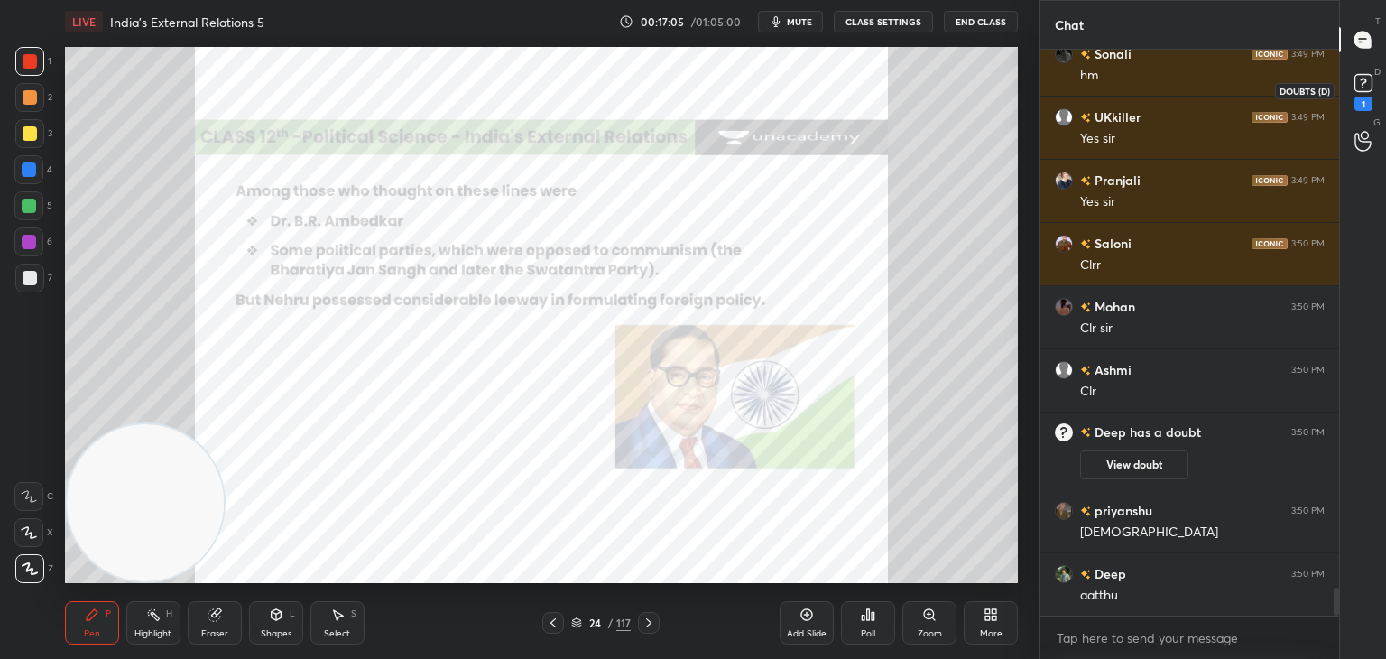
scroll to position [11028, 0]
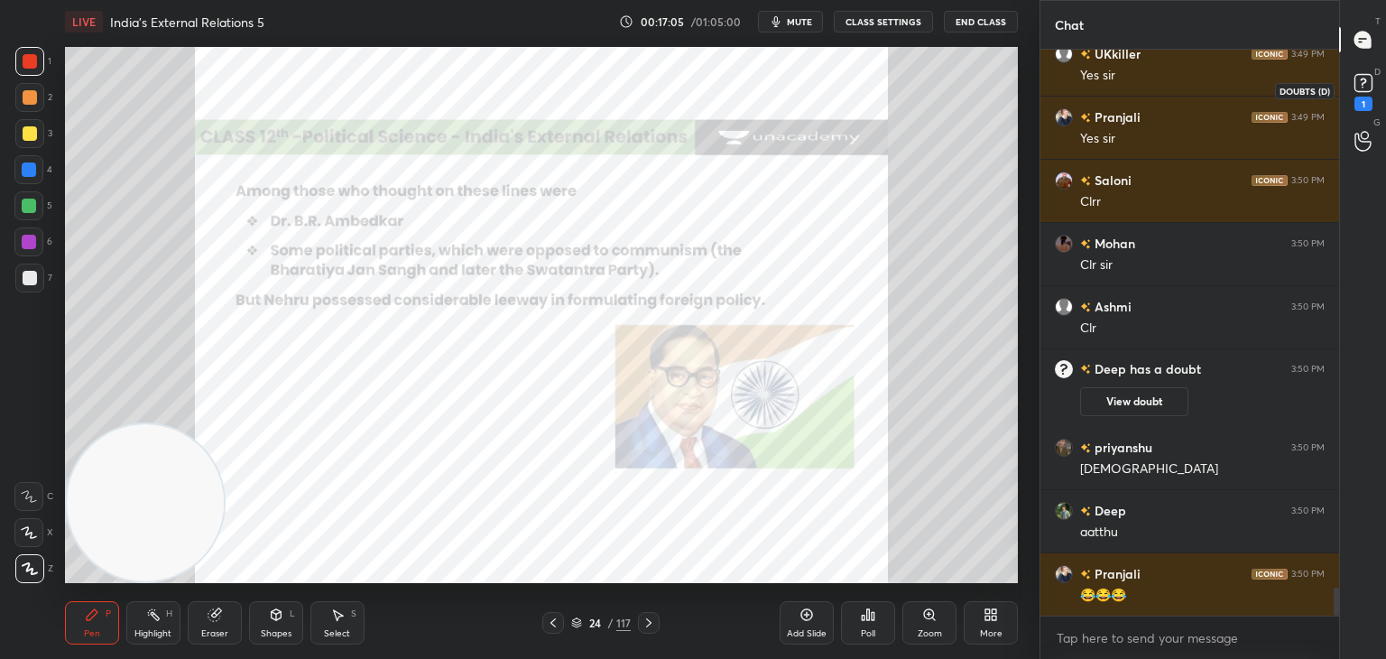
click at [1361, 88] on icon at bounding box center [1362, 88] width 2 height 2
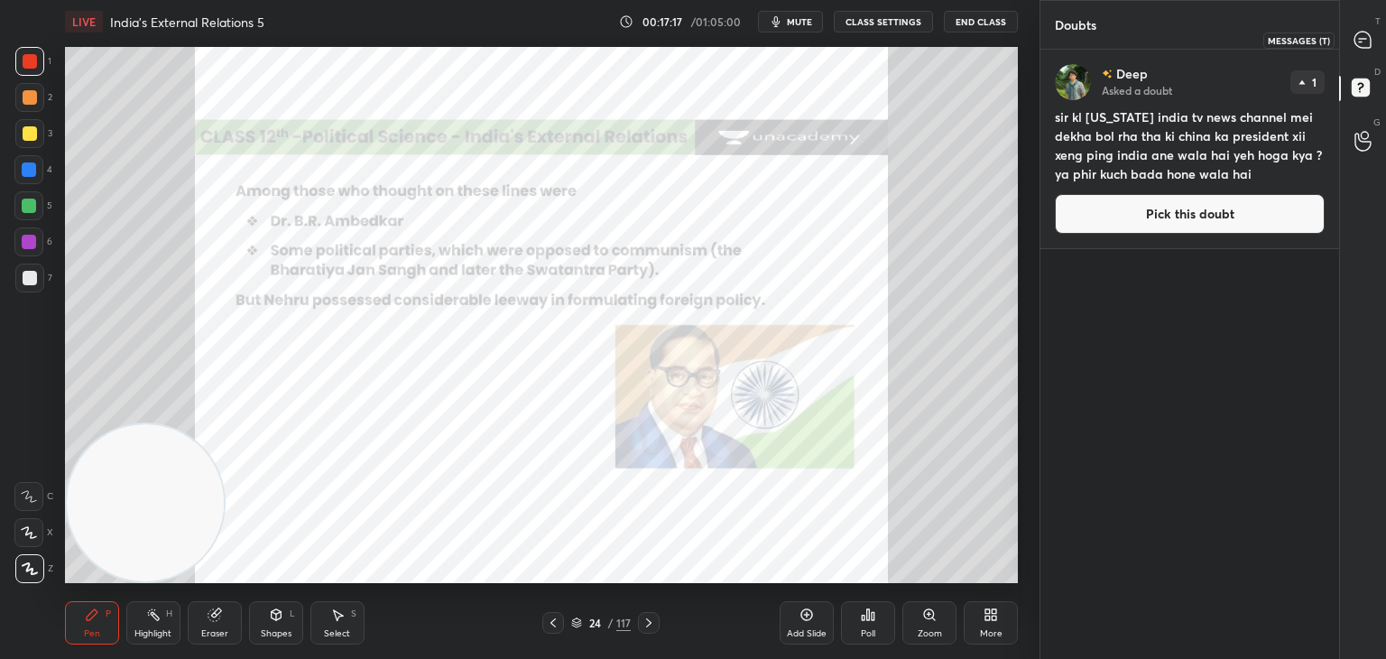
click at [1357, 48] on icon at bounding box center [1362, 40] width 19 height 19
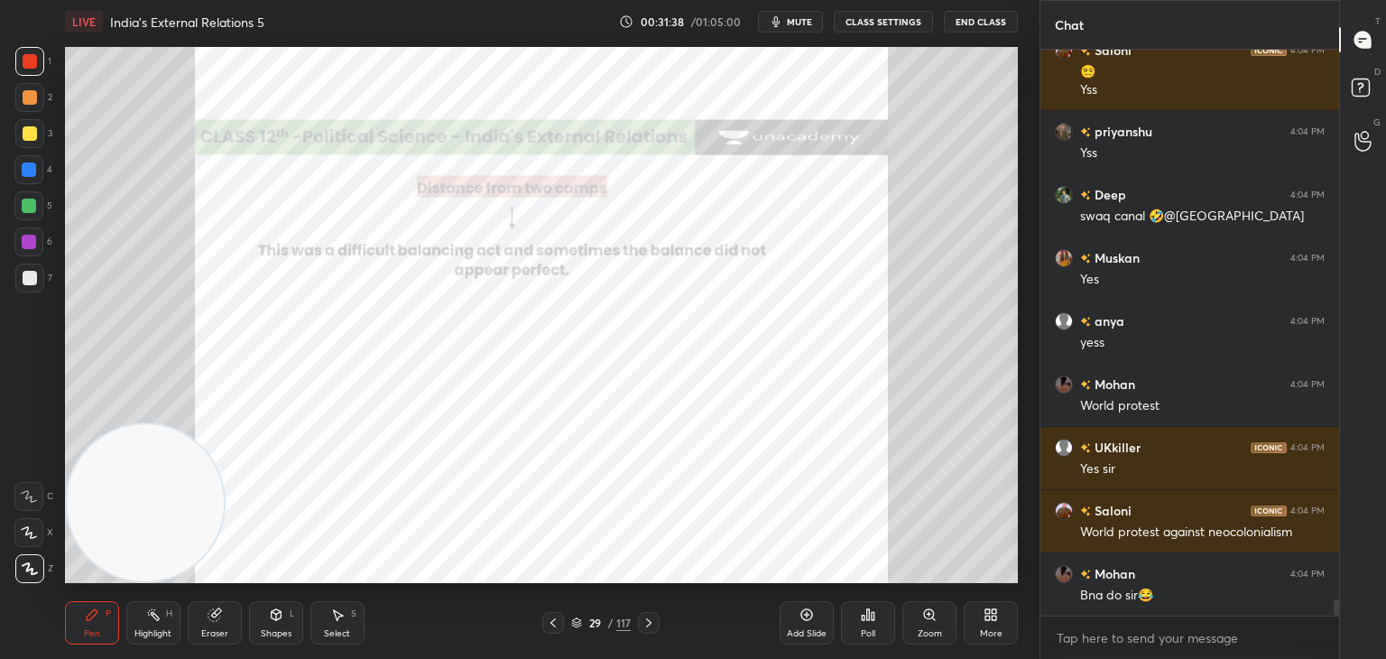
scroll to position [19534, 0]
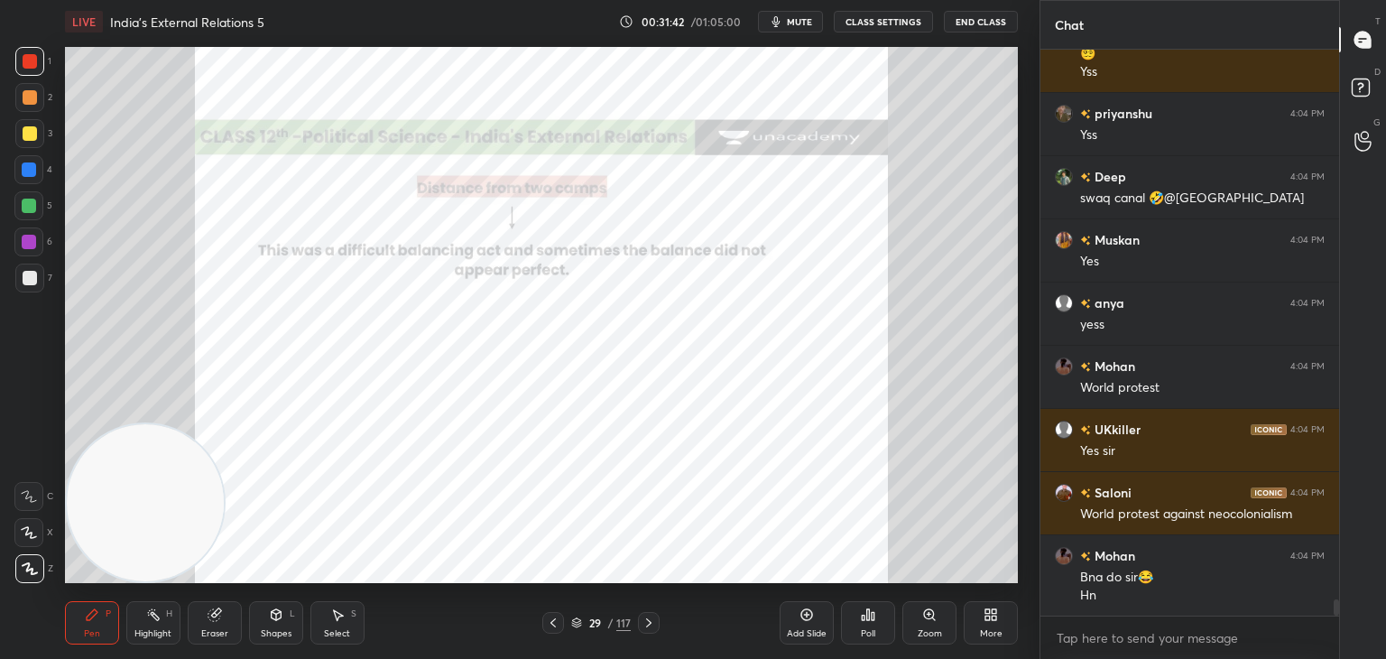
click at [29, 167] on div at bounding box center [29, 169] width 14 height 14
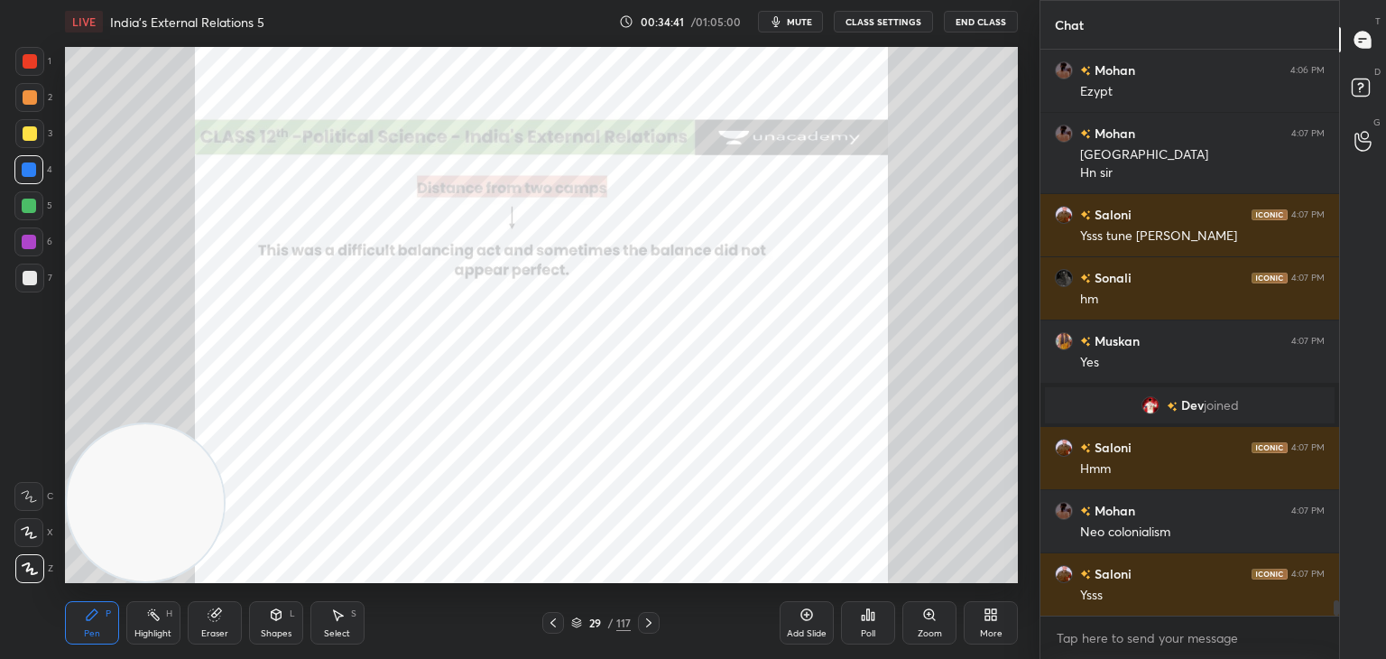
scroll to position [19766, 0]
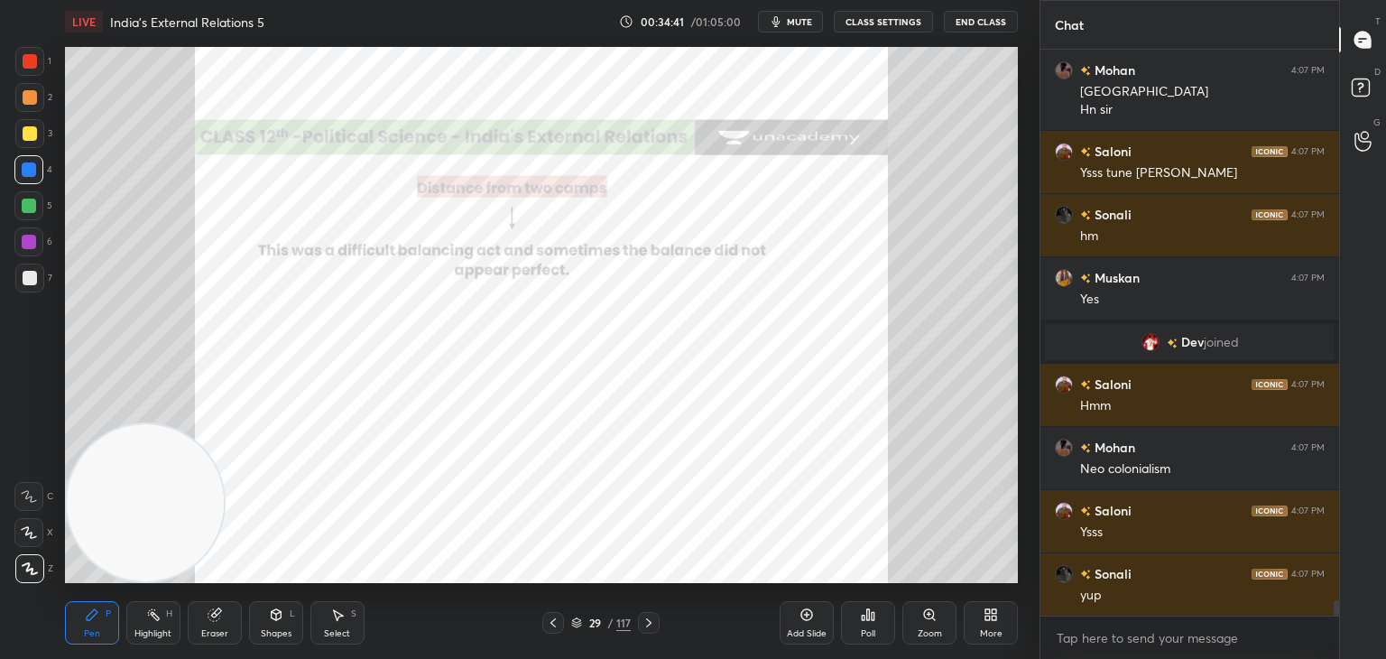
click at [19, 66] on div at bounding box center [29, 61] width 29 height 29
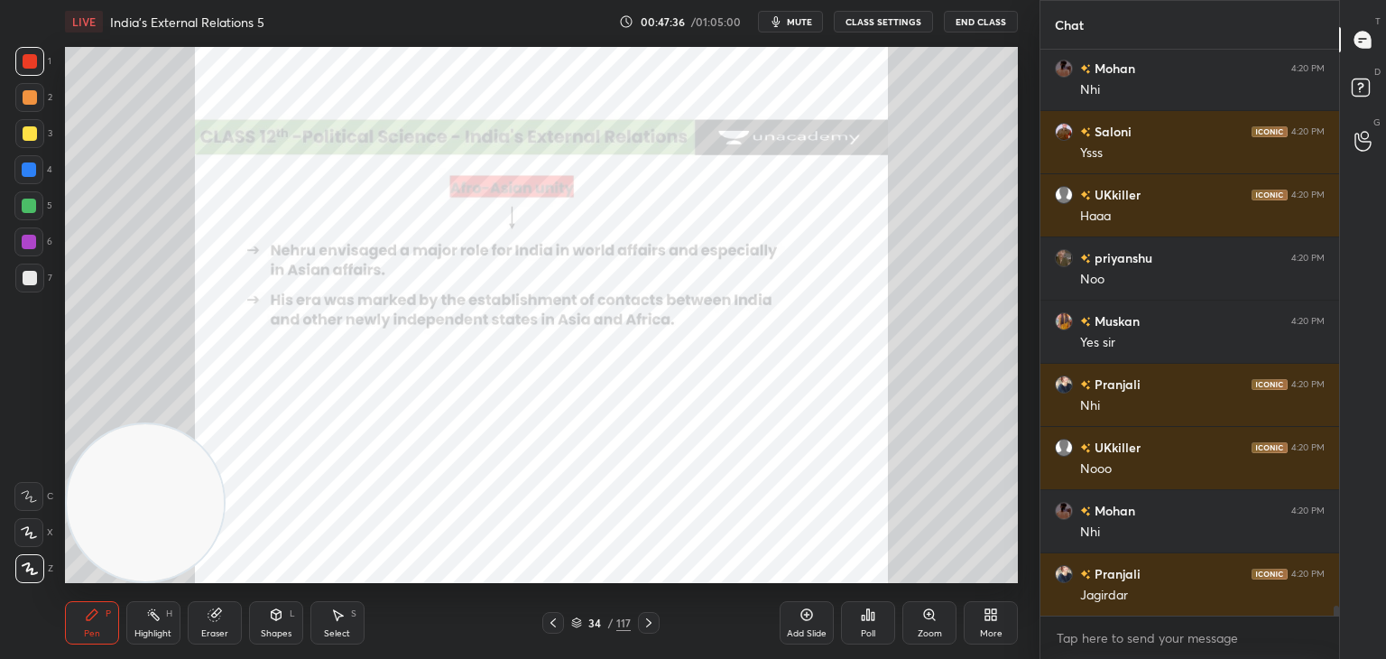
scroll to position [33084, 0]
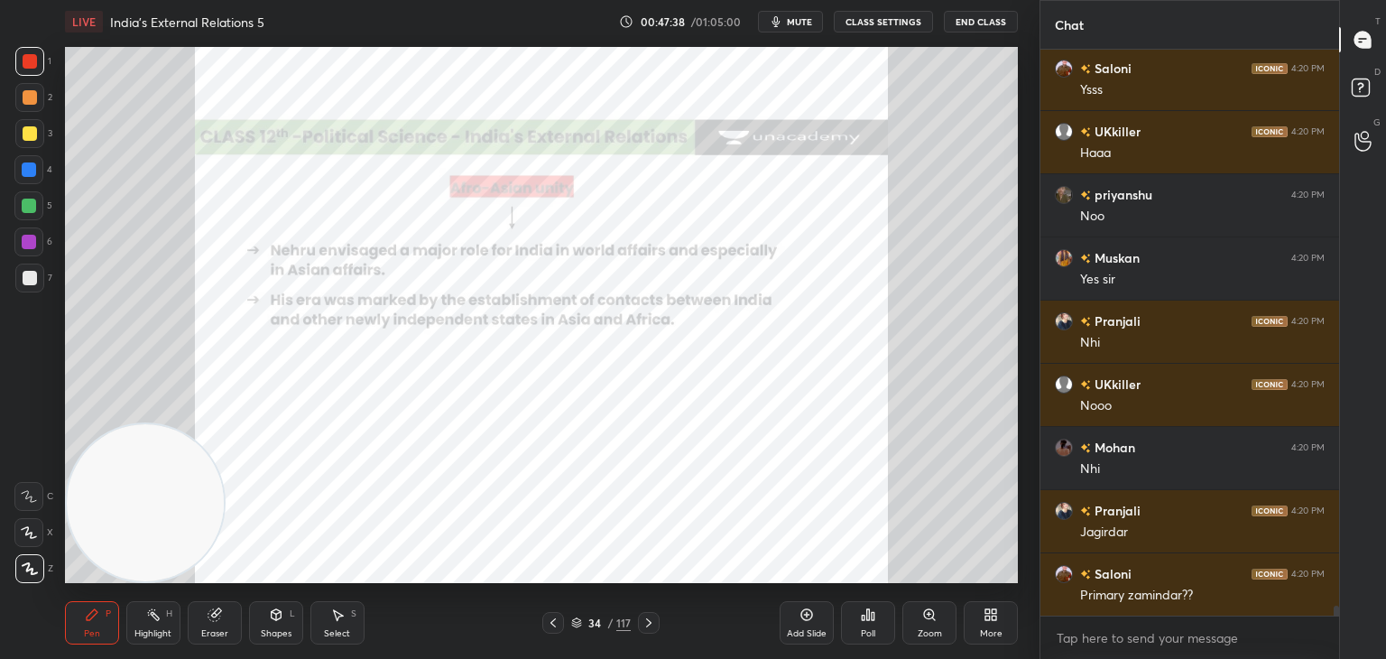
click at [807, 621] on icon at bounding box center [807, 615] width 12 height 12
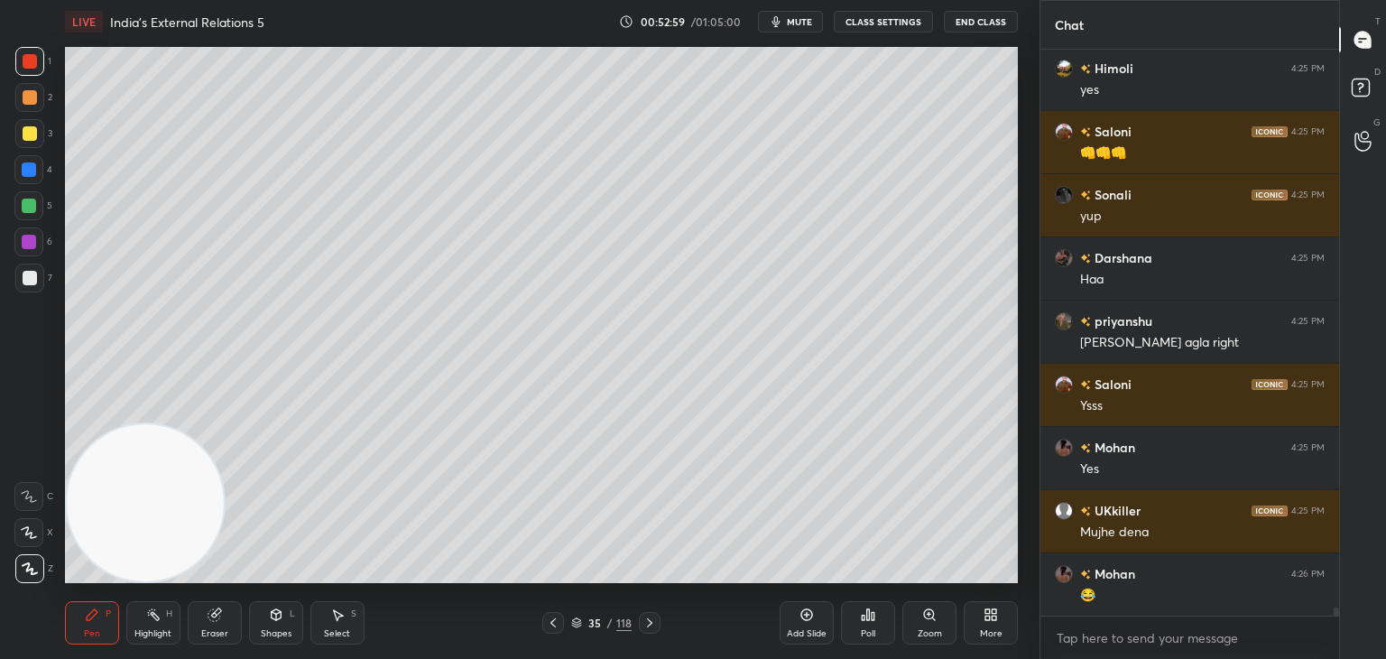
scroll to position [38694, 0]
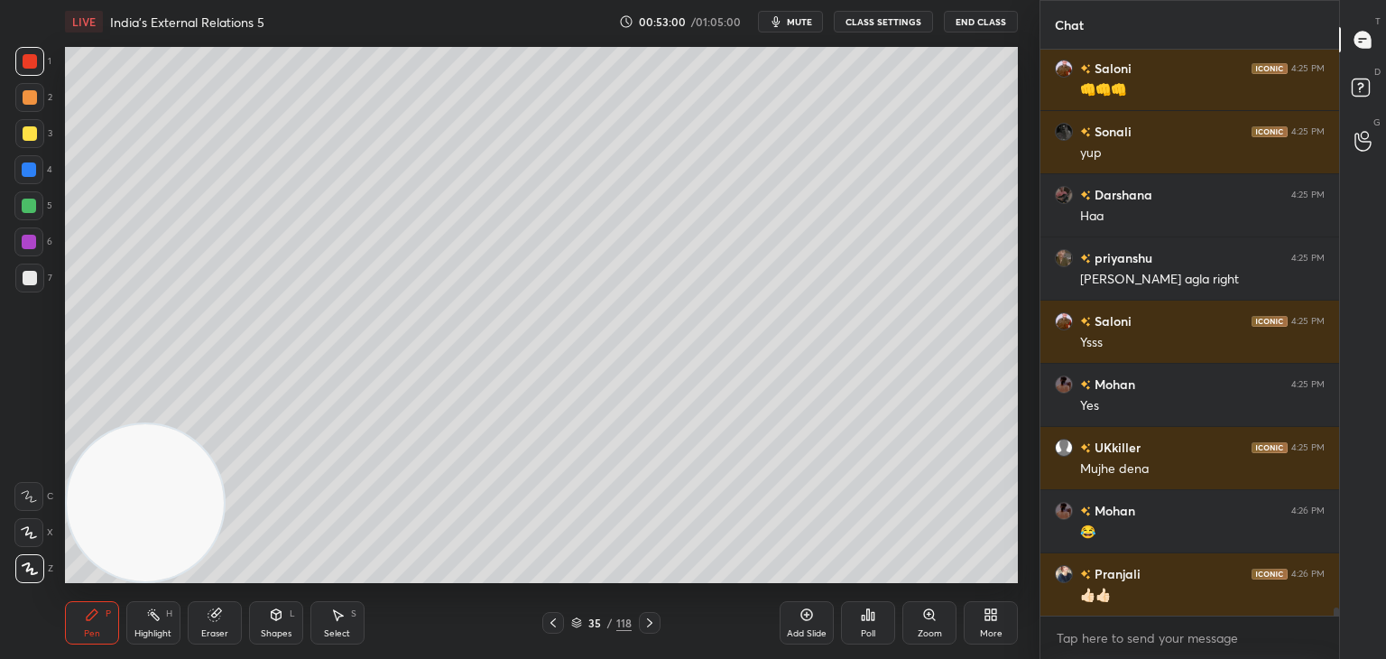
click at [39, 102] on div at bounding box center [29, 97] width 29 height 29
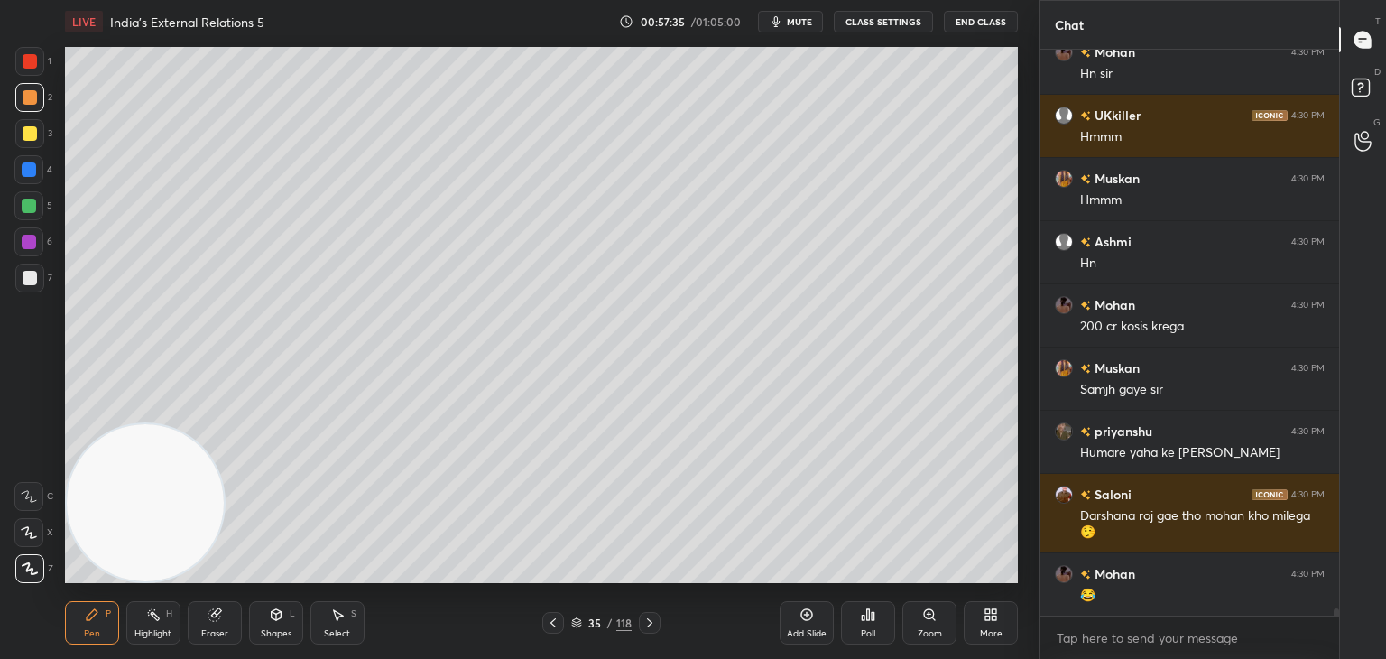
scroll to position [43371, 0]
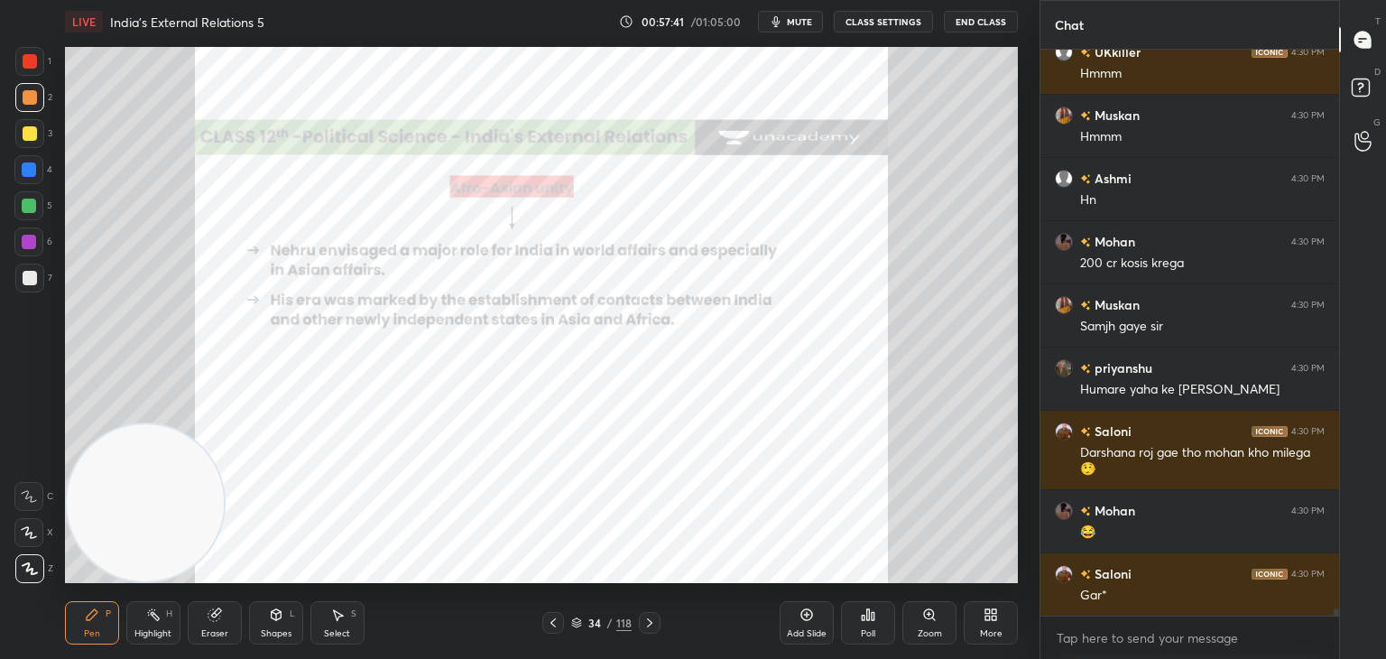
click at [34, 66] on div at bounding box center [30, 61] width 14 height 14
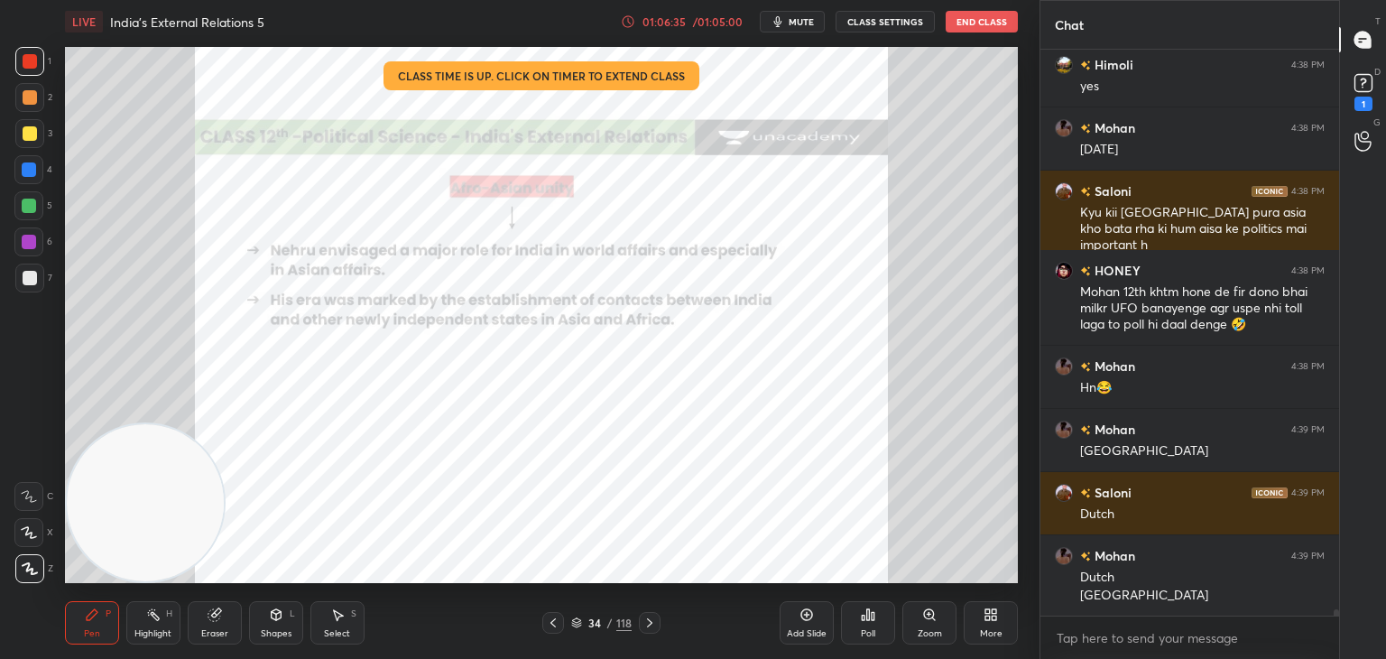
scroll to position [49857, 0]
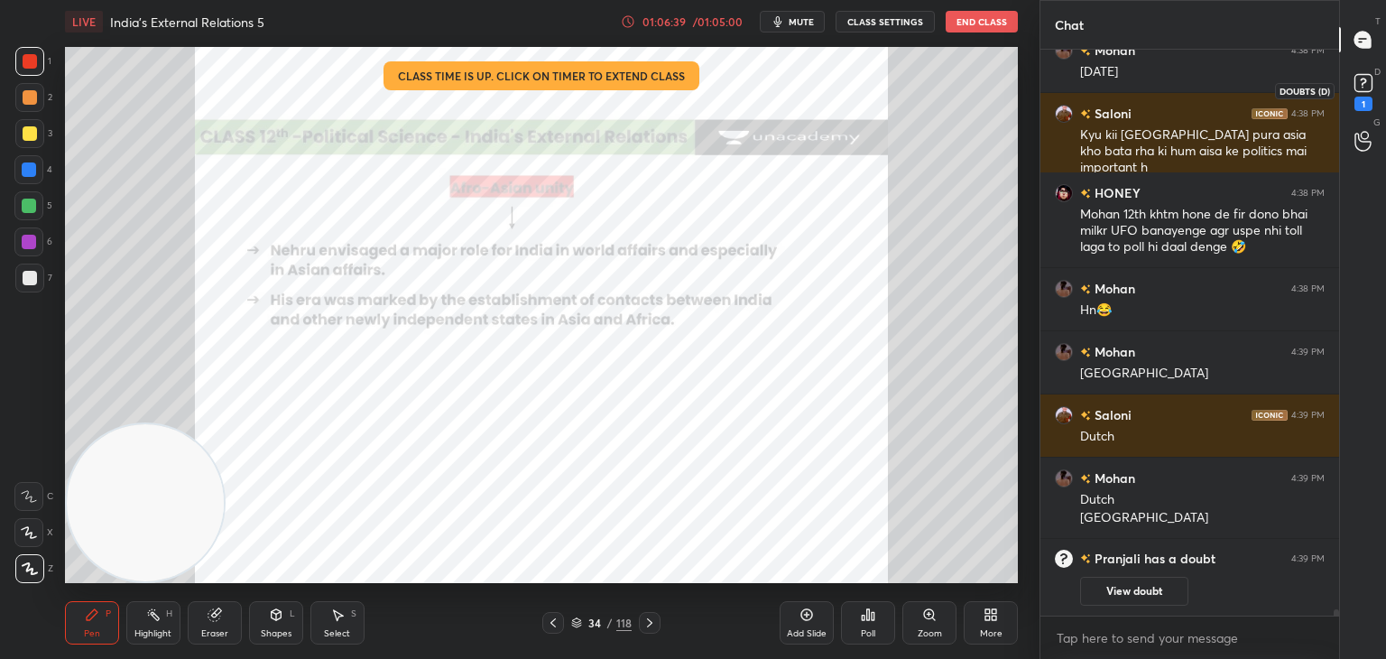
click at [1365, 90] on rect at bounding box center [1362, 83] width 17 height 17
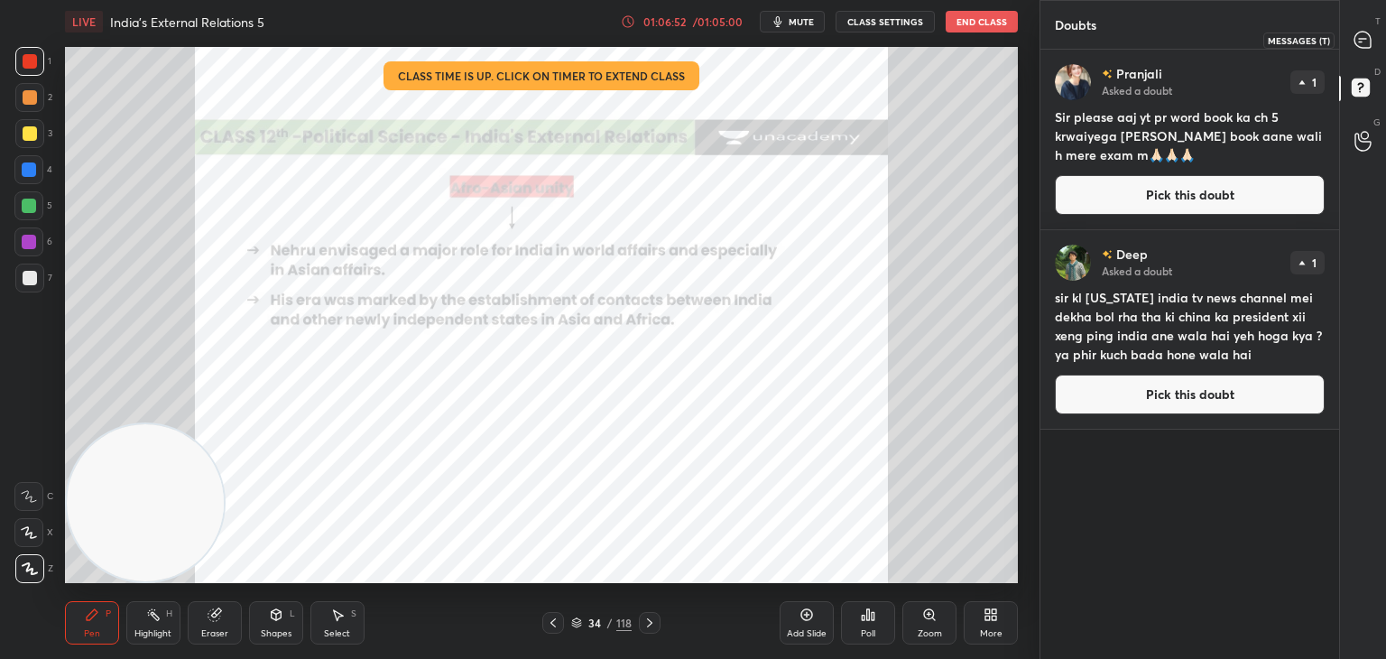
click at [1369, 44] on icon at bounding box center [1362, 40] width 16 height 16
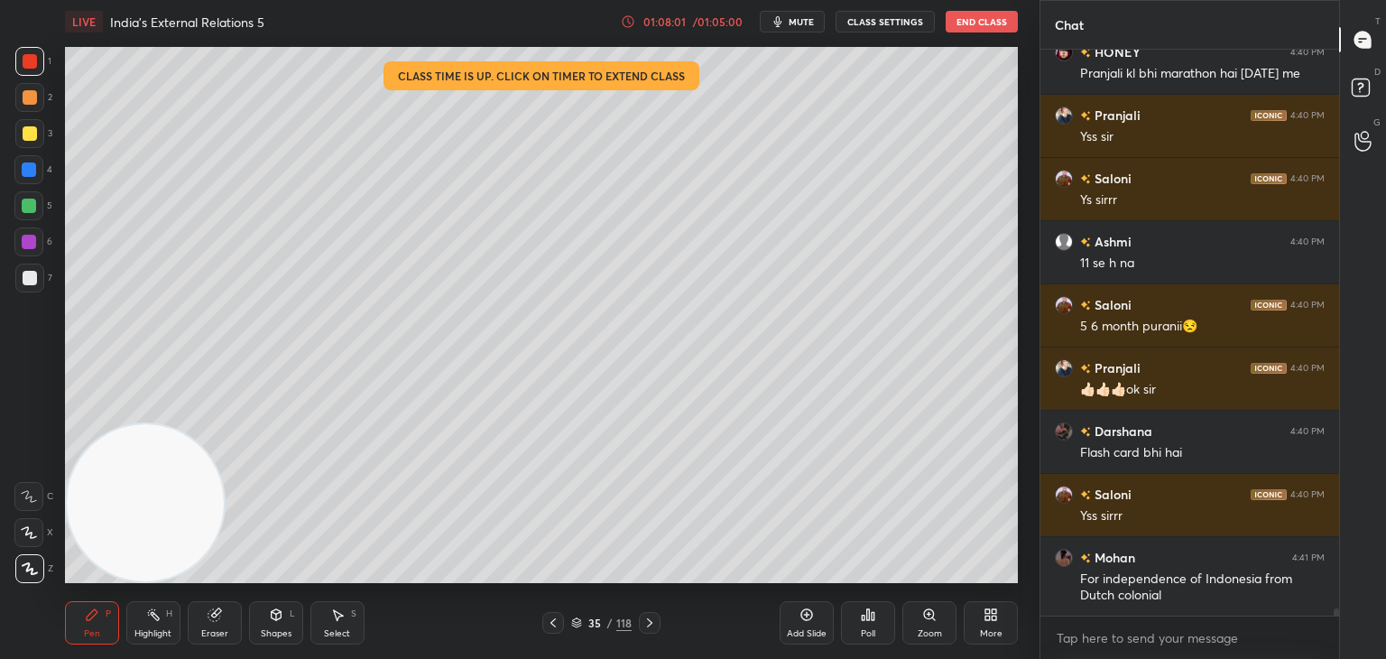
scroll to position [41801, 0]
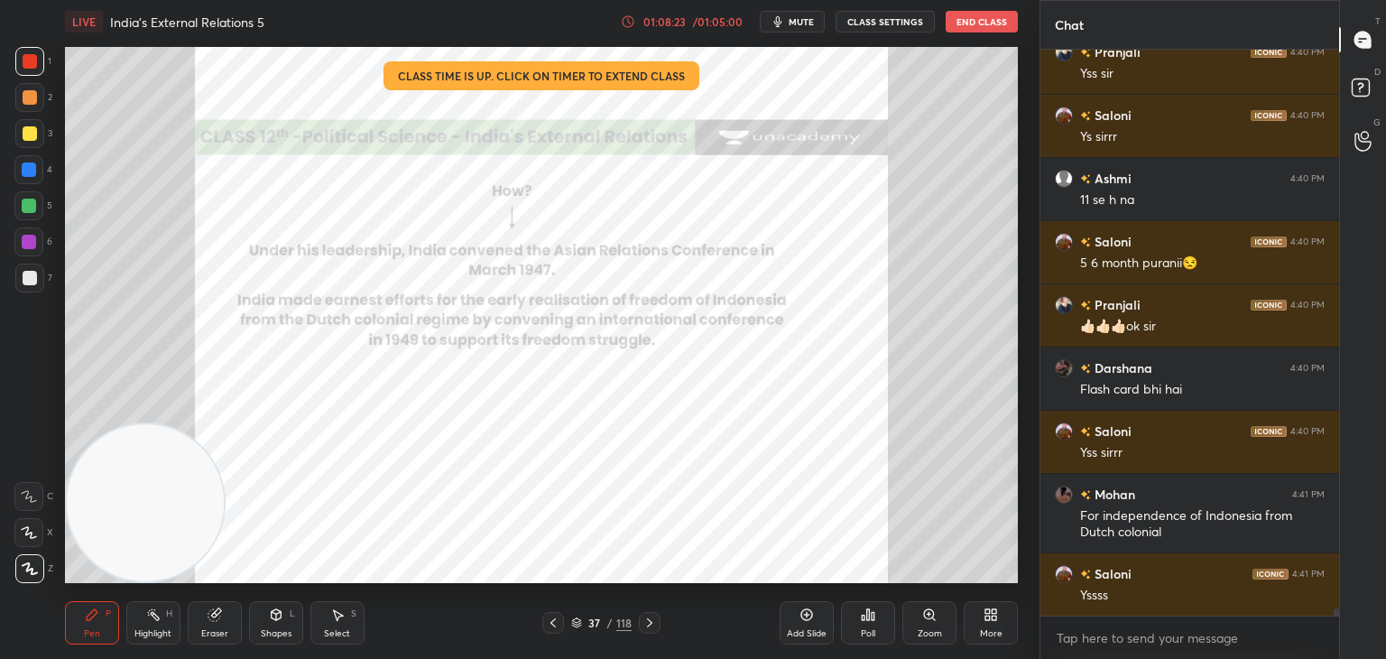
click at [672, 23] on div "01:08:23" at bounding box center [664, 21] width 51 height 11
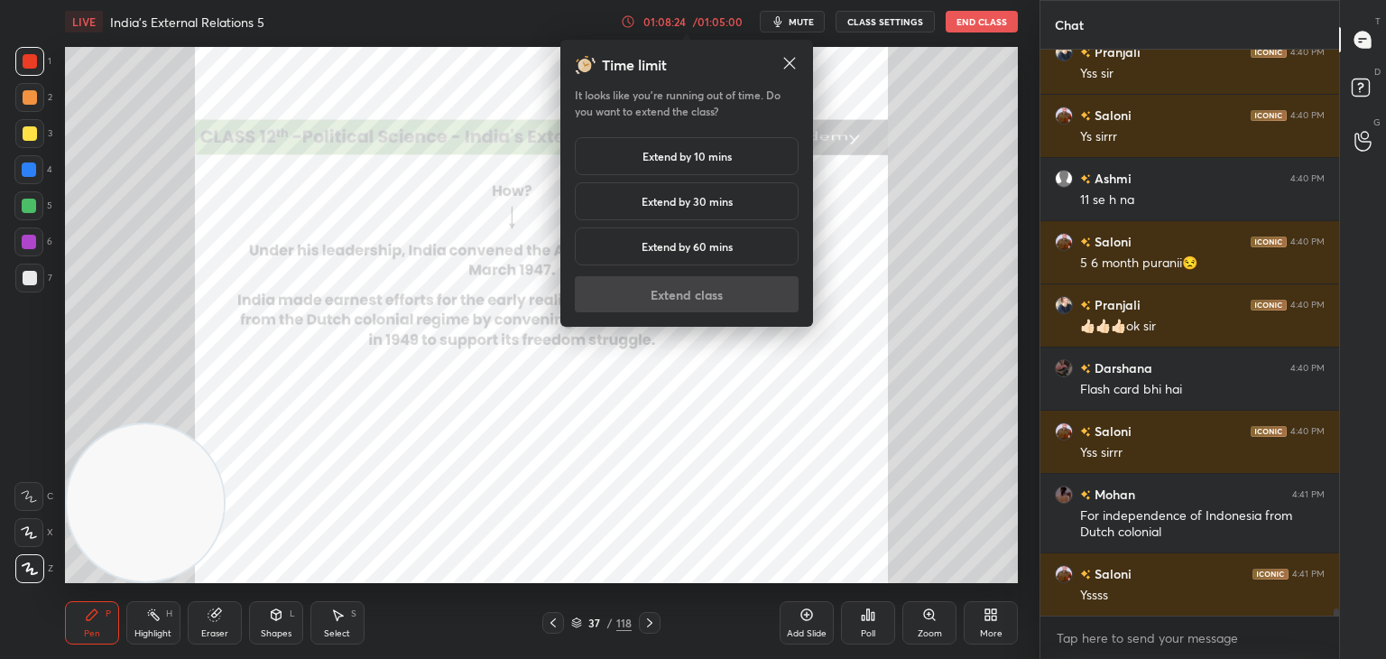
click at [734, 160] on div "Extend by 10 mins" at bounding box center [687, 156] width 224 height 38
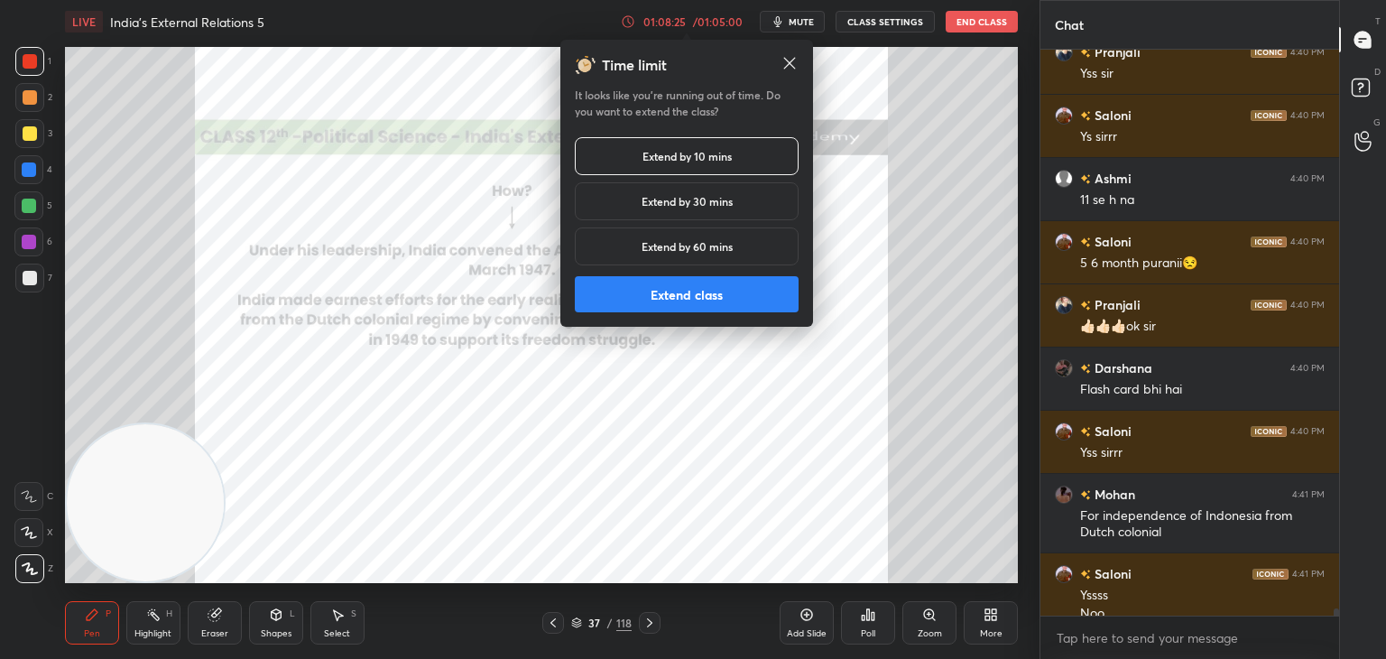
click at [736, 287] on button "Extend class" at bounding box center [687, 294] width 224 height 36
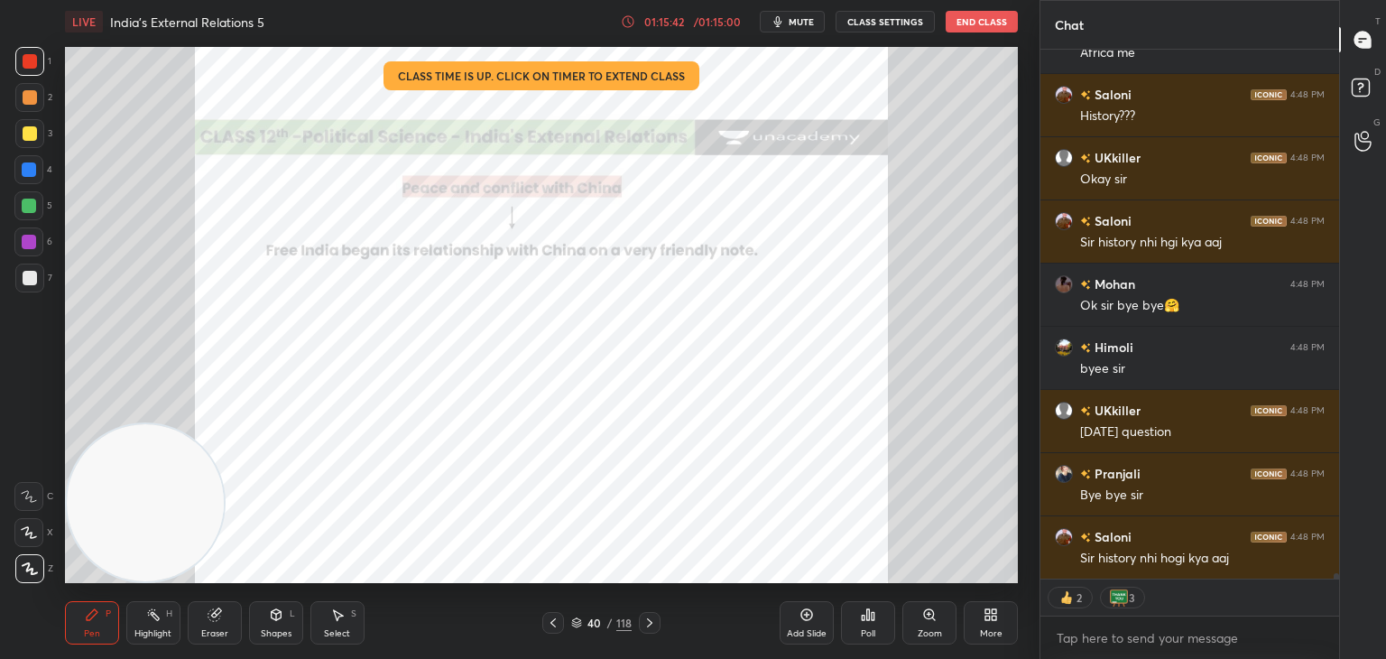
scroll to position [48587, 0]
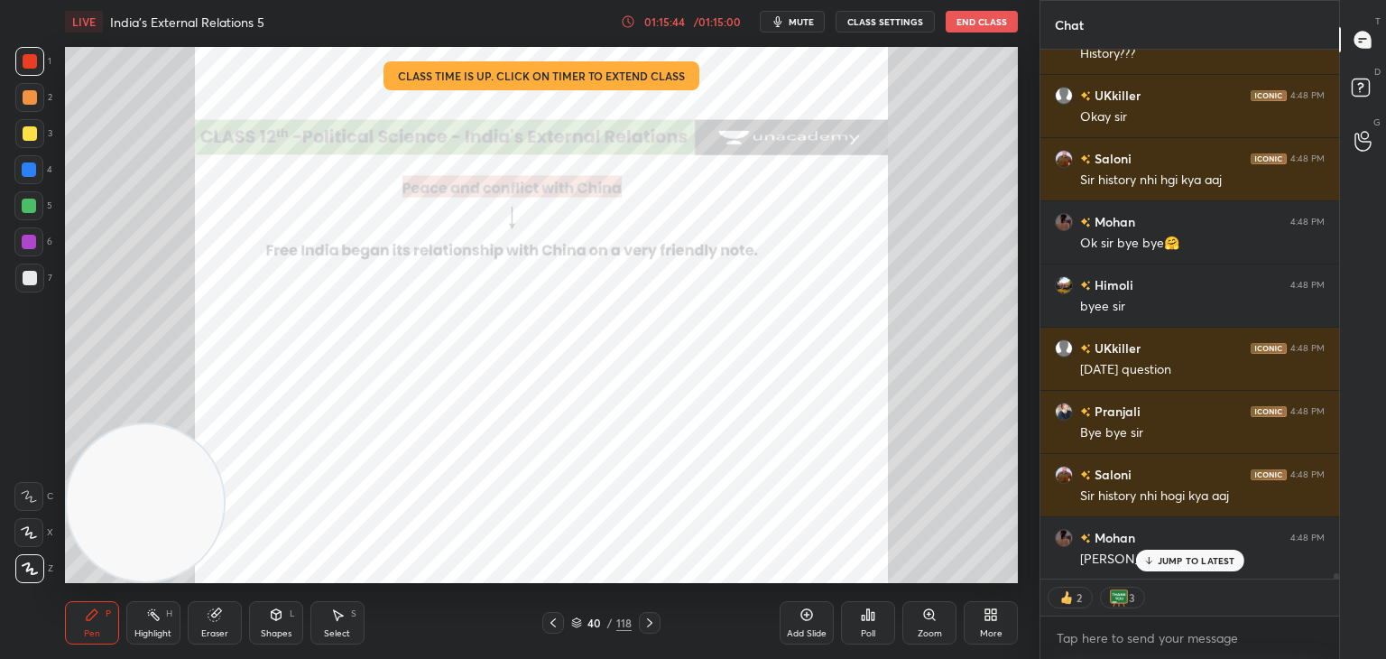
click at [990, 26] on button "End Class" at bounding box center [981, 22] width 72 height 22
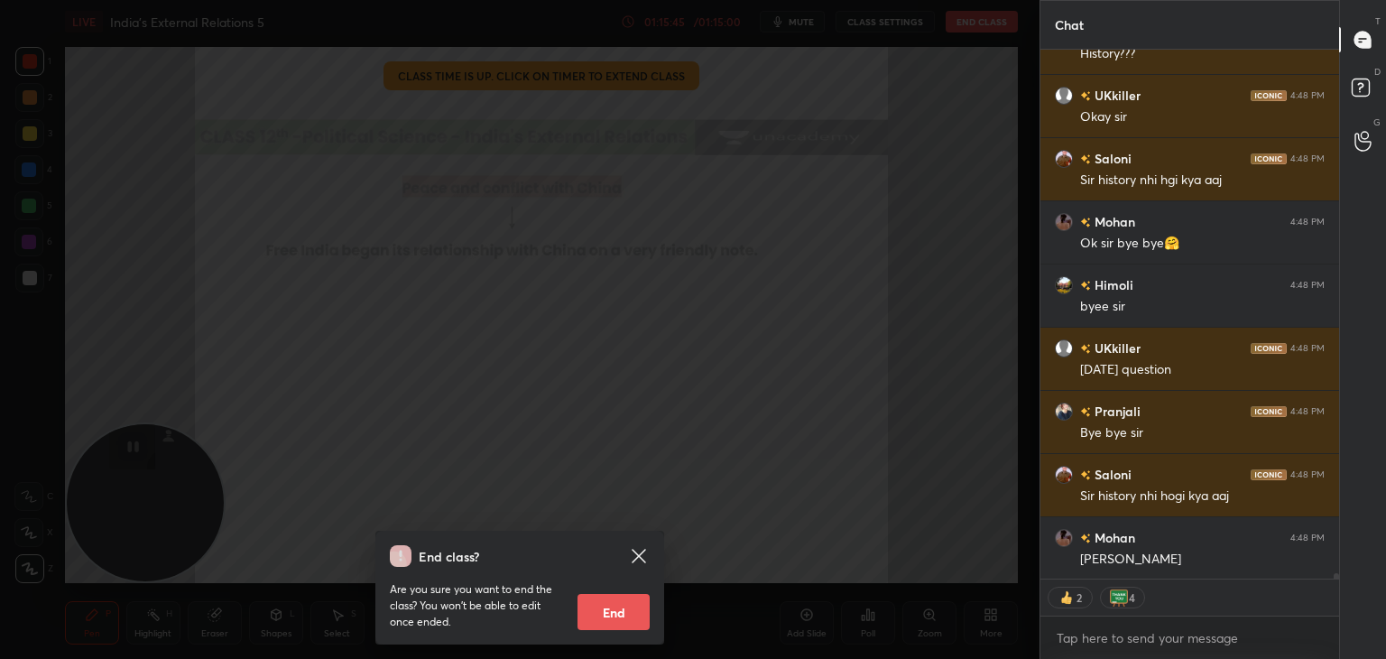
scroll to position [48651, 0]
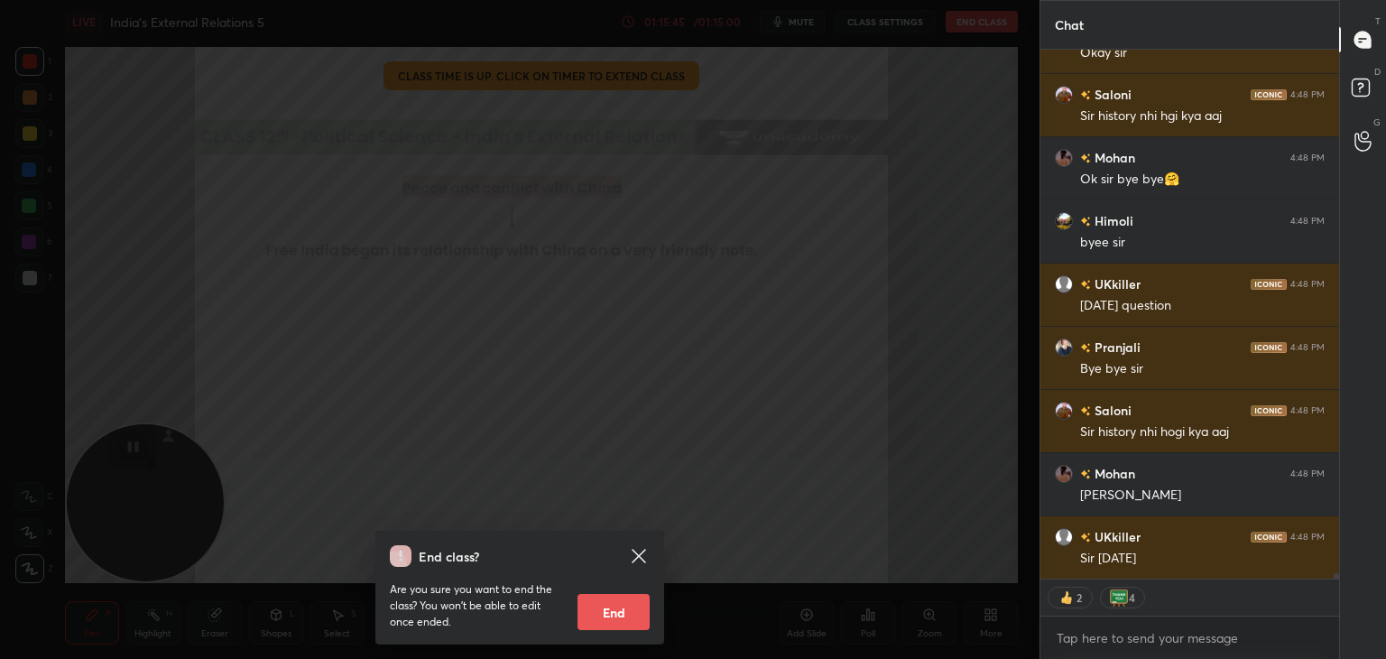
click at [627, 614] on button "End" at bounding box center [613, 612] width 72 height 36
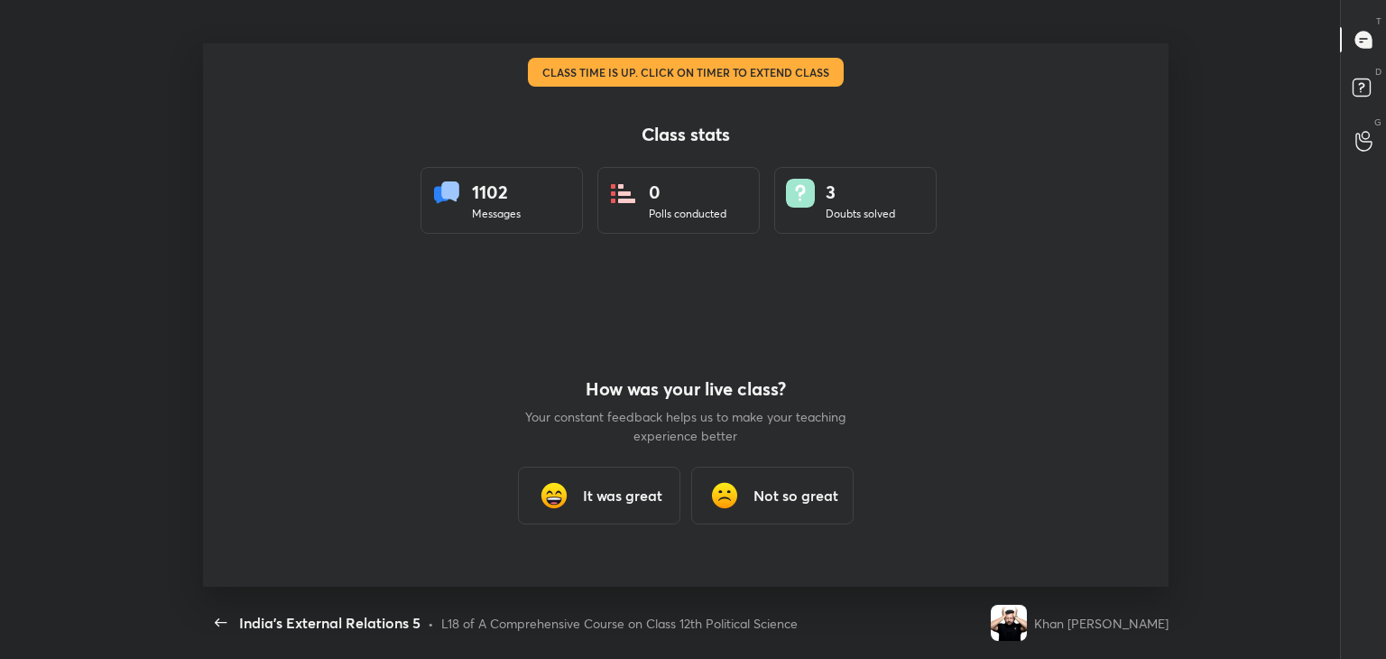
scroll to position [0, 0]
type textarea "x"
click at [585, 495] on h3 "It was great" at bounding box center [622, 495] width 79 height 22
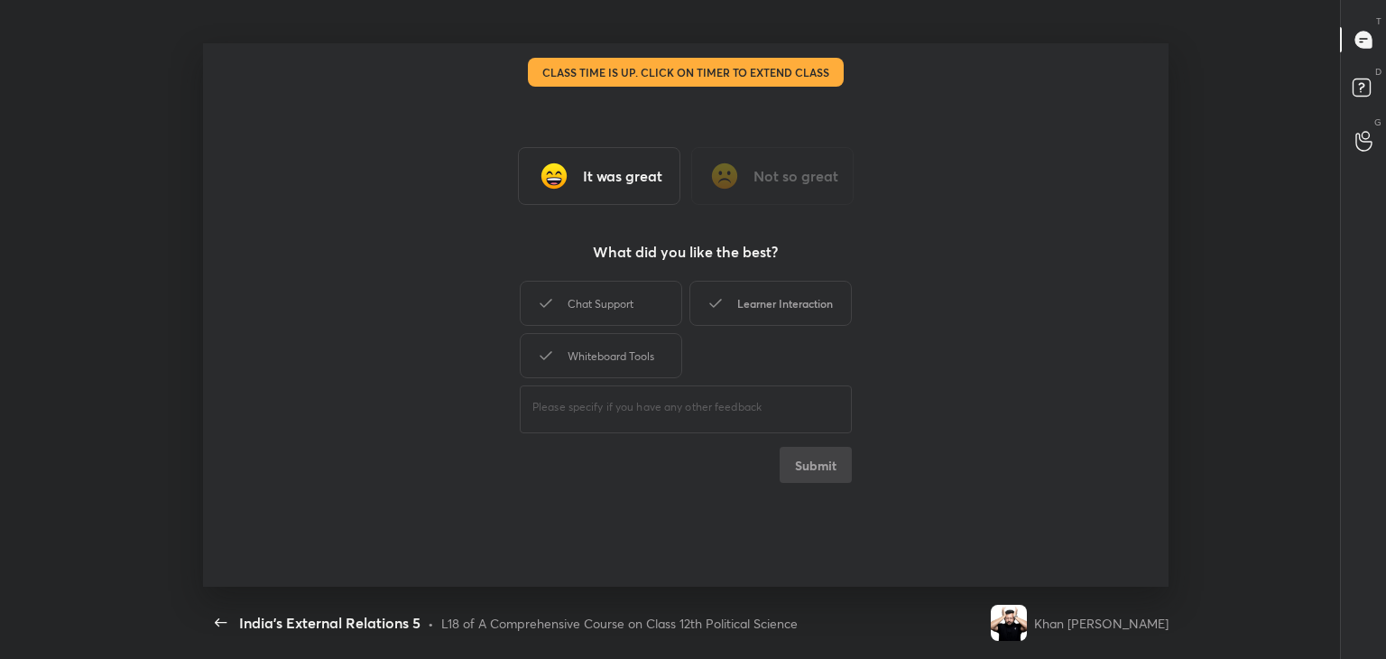
click at [782, 300] on div "Learner Interaction" at bounding box center [770, 303] width 162 height 45
click at [606, 366] on div "Whiteboard Tools" at bounding box center [601, 355] width 162 height 45
click at [819, 464] on button "Submit" at bounding box center [815, 465] width 72 height 36
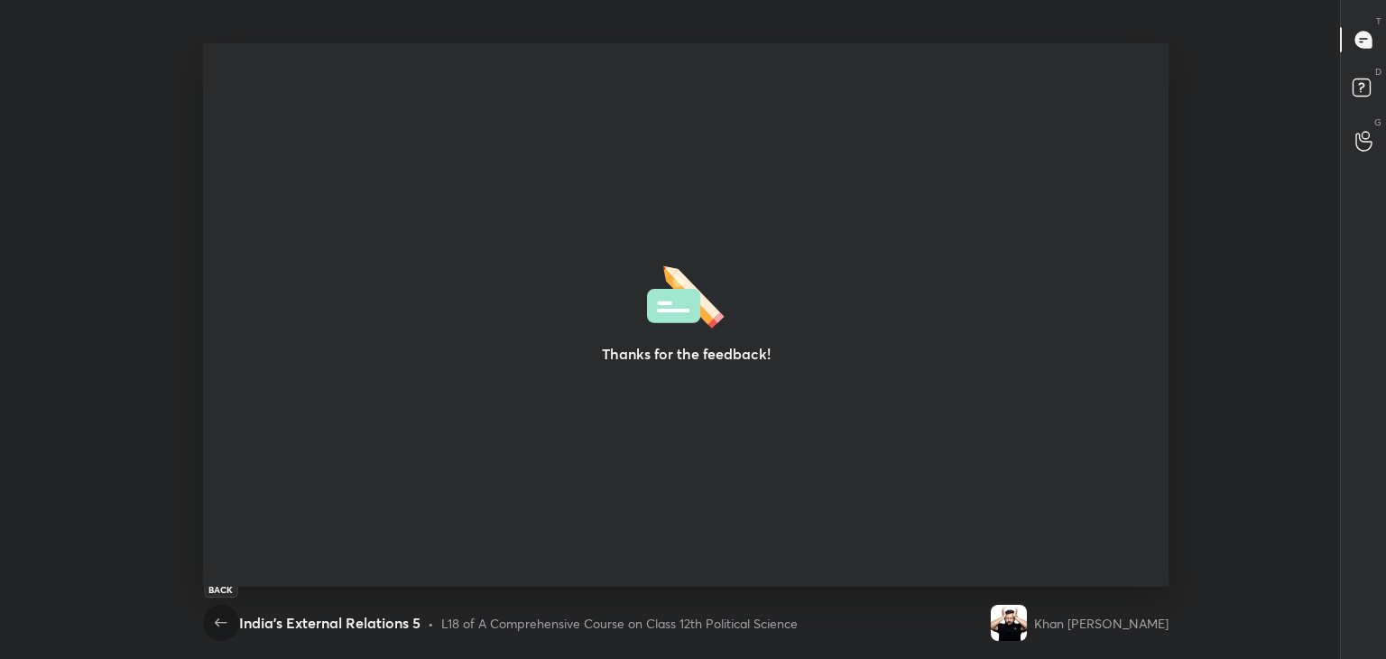
click at [220, 622] on icon "button" at bounding box center [221, 622] width 12 height 8
